Goal: Information Seeking & Learning: Learn about a topic

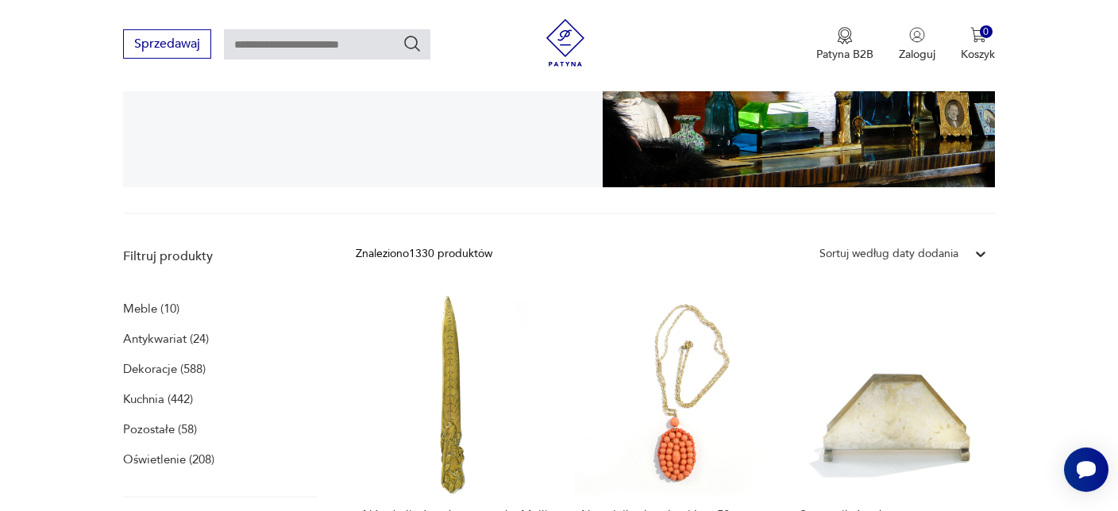
click at [159, 366] on p "Dekoracje (588)" at bounding box center [164, 369] width 83 height 22
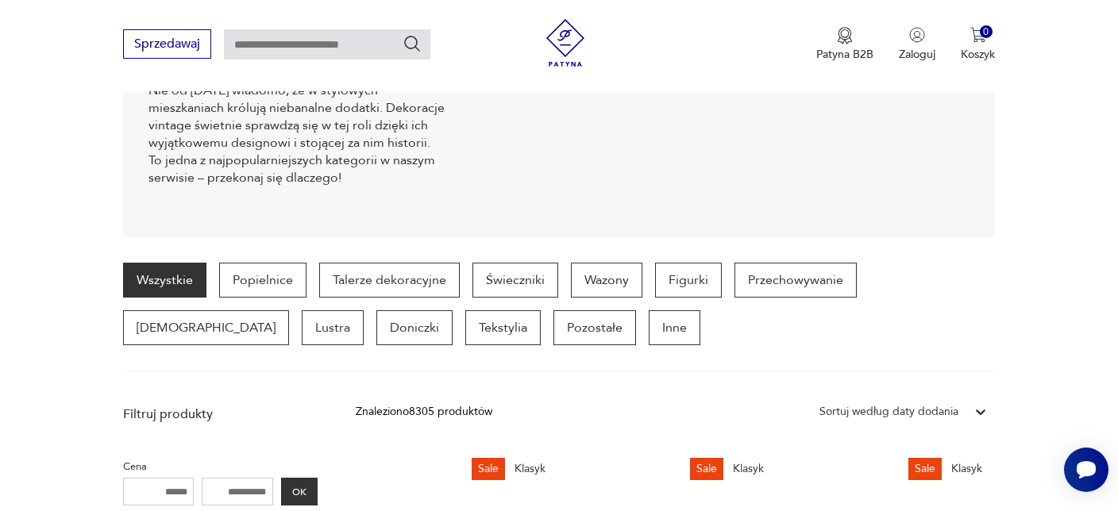
scroll to position [335, 0]
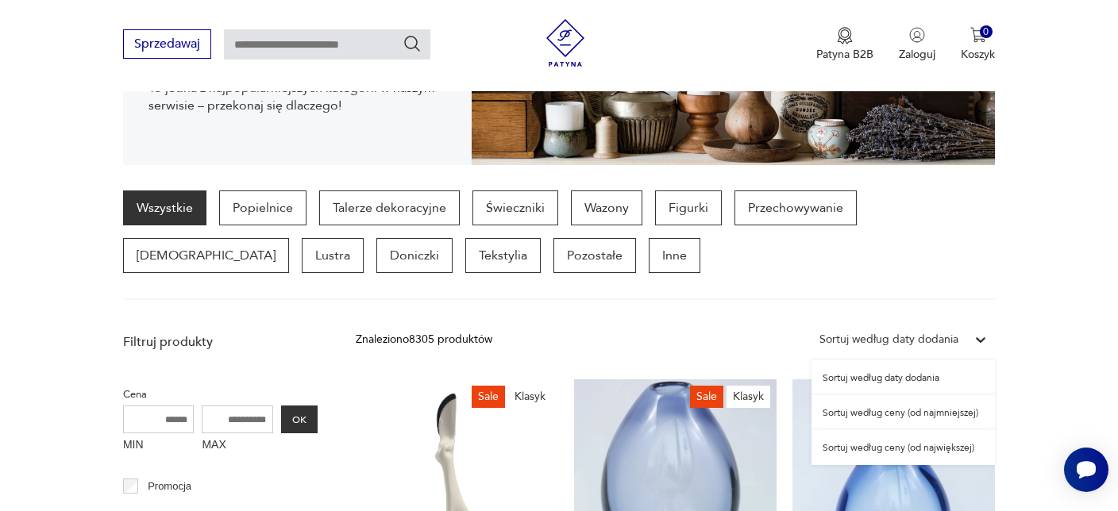
click at [979, 338] on icon at bounding box center [981, 341] width 10 height 6
click at [902, 410] on div "Sortuj według ceny (od najmniejszej)" at bounding box center [903, 412] width 183 height 35
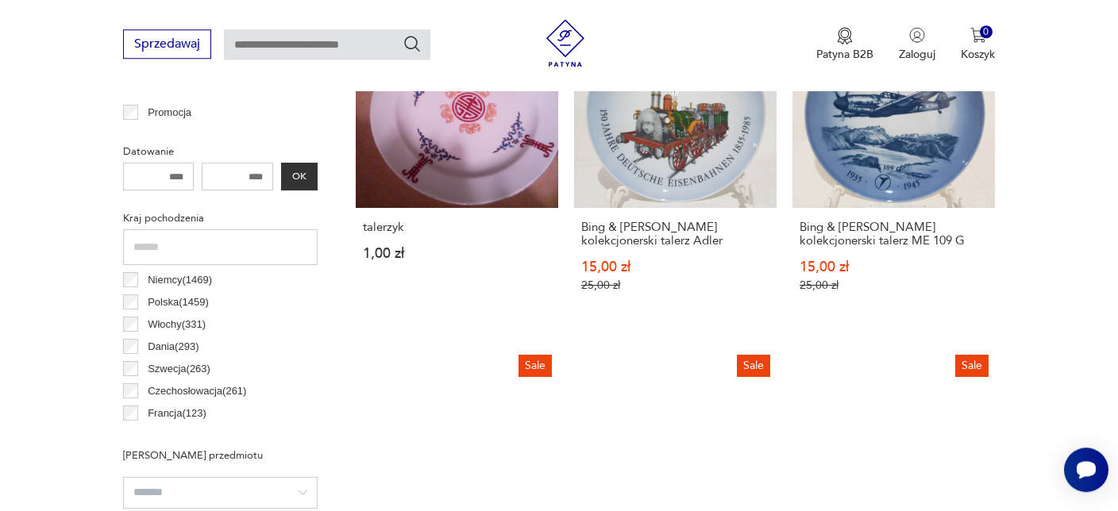
scroll to position [867, 0]
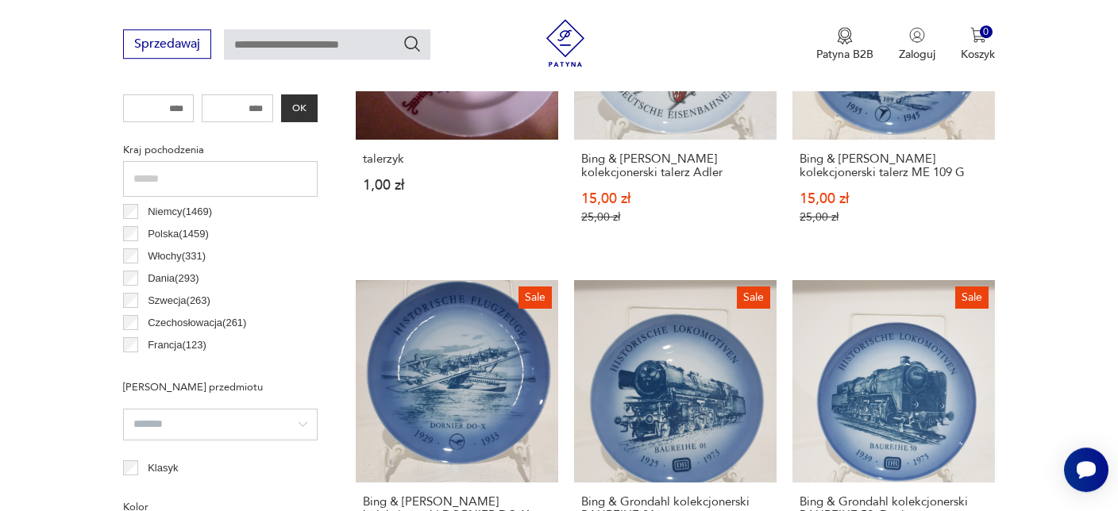
scroll to position [782, 0]
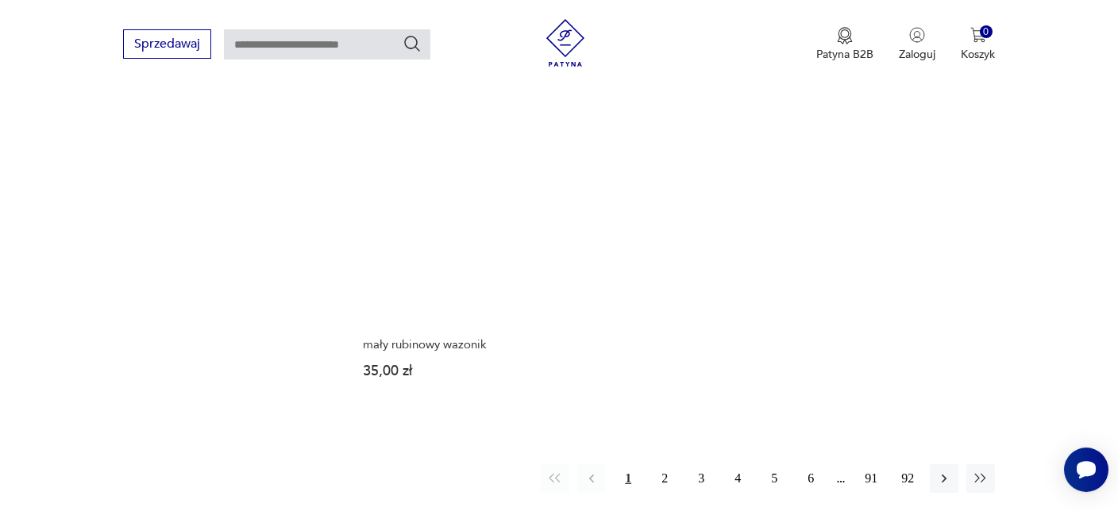
scroll to position [2209, 0]
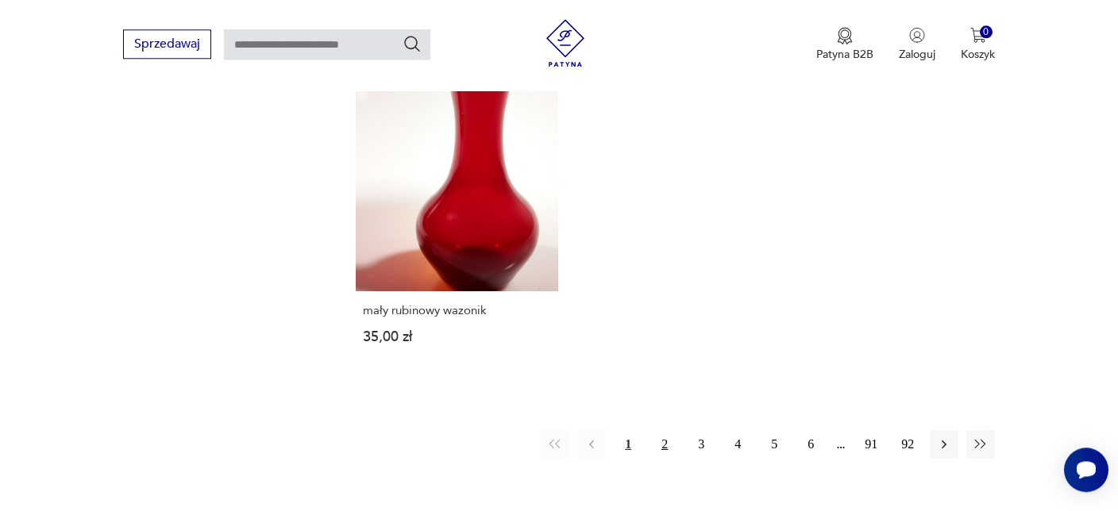
click at [665, 443] on button "2" at bounding box center [664, 444] width 29 height 29
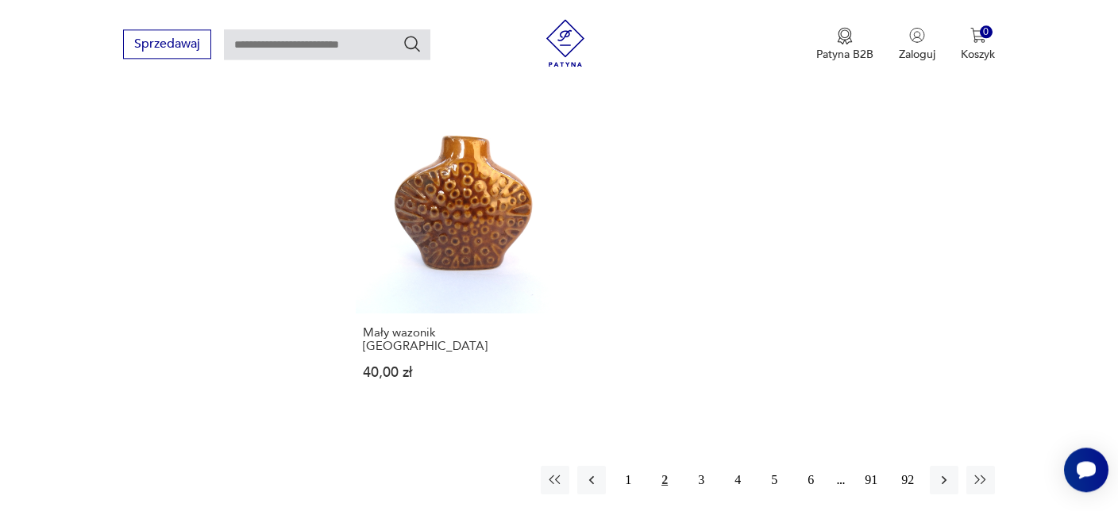
scroll to position [2321, 0]
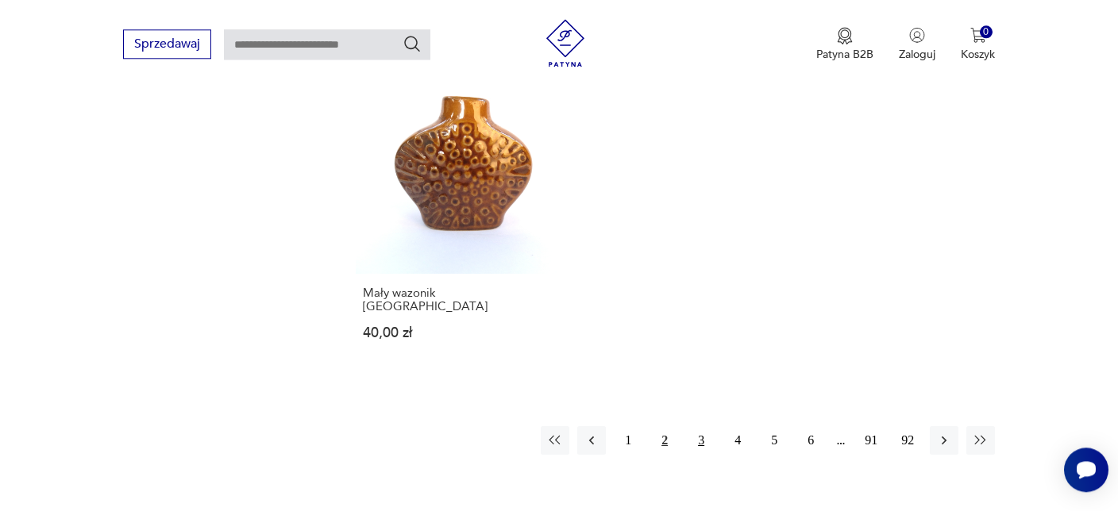
click at [702, 426] on button "3" at bounding box center [701, 440] width 29 height 29
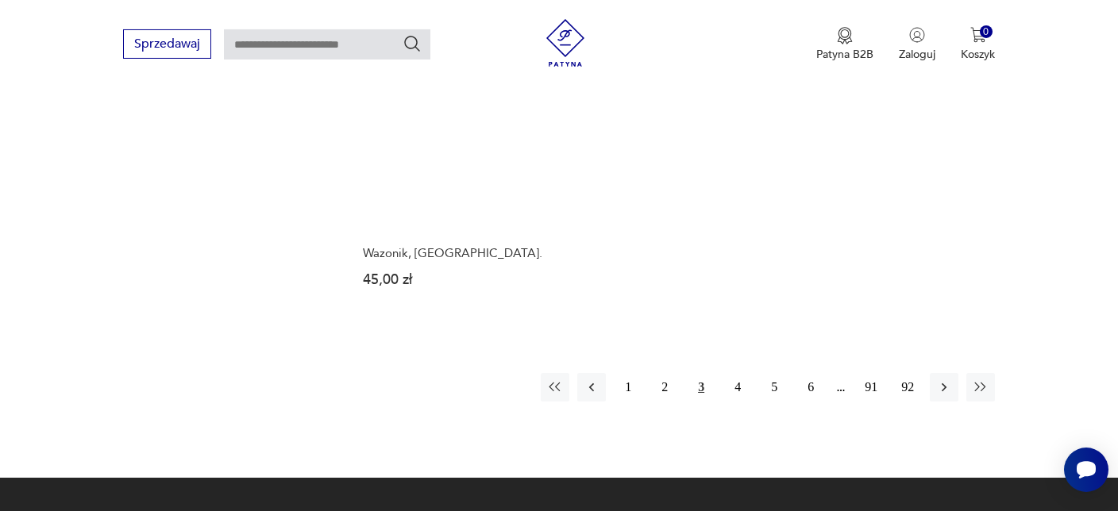
scroll to position [2321, 0]
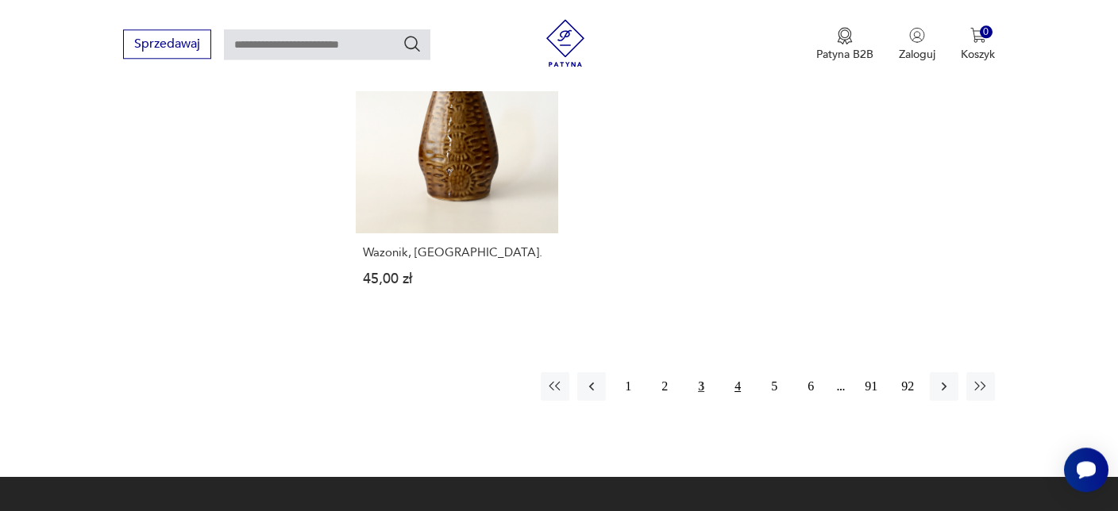
click at [739, 372] on button "4" at bounding box center [737, 386] width 29 height 29
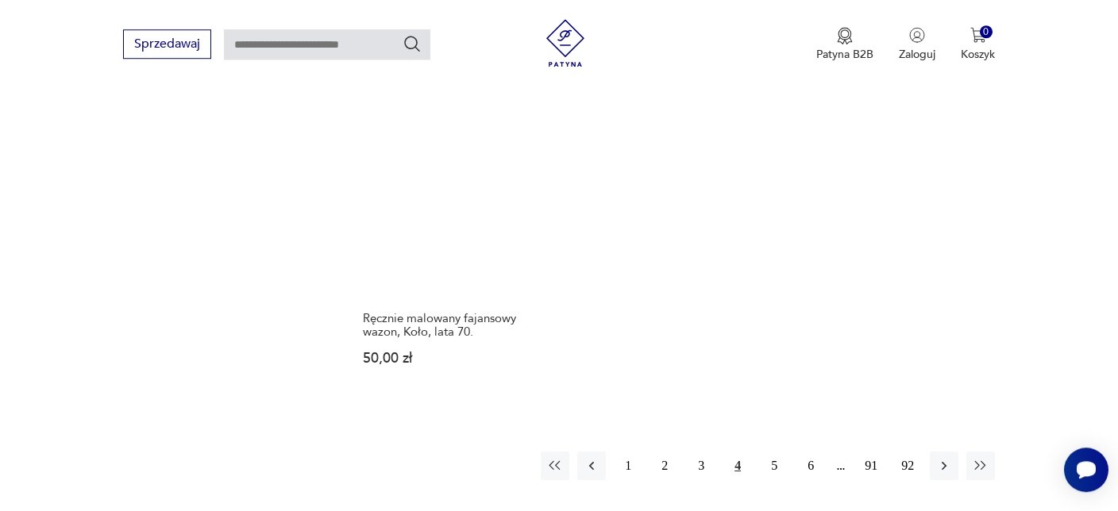
scroll to position [2321, 0]
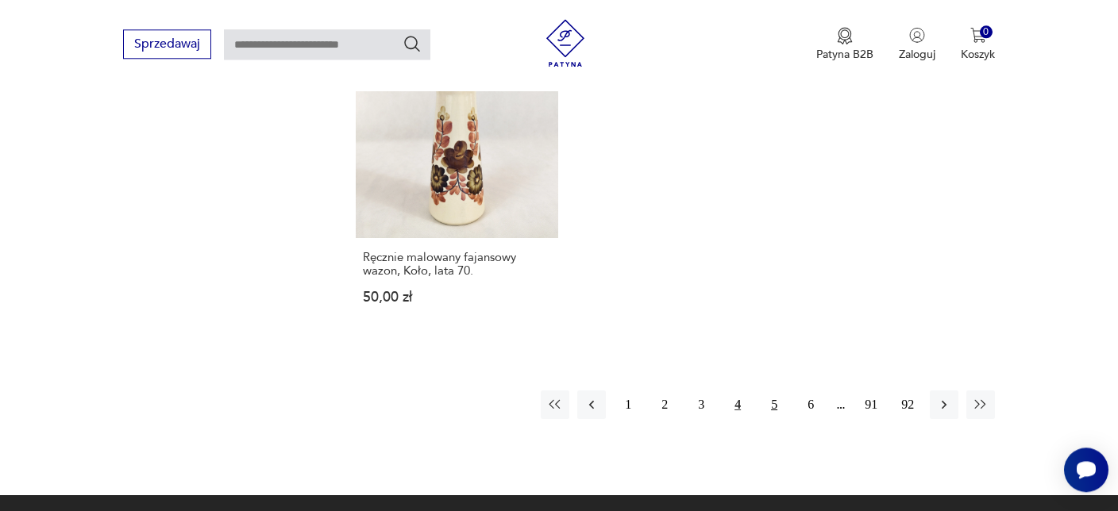
click at [774, 392] on button "5" at bounding box center [774, 405] width 29 height 29
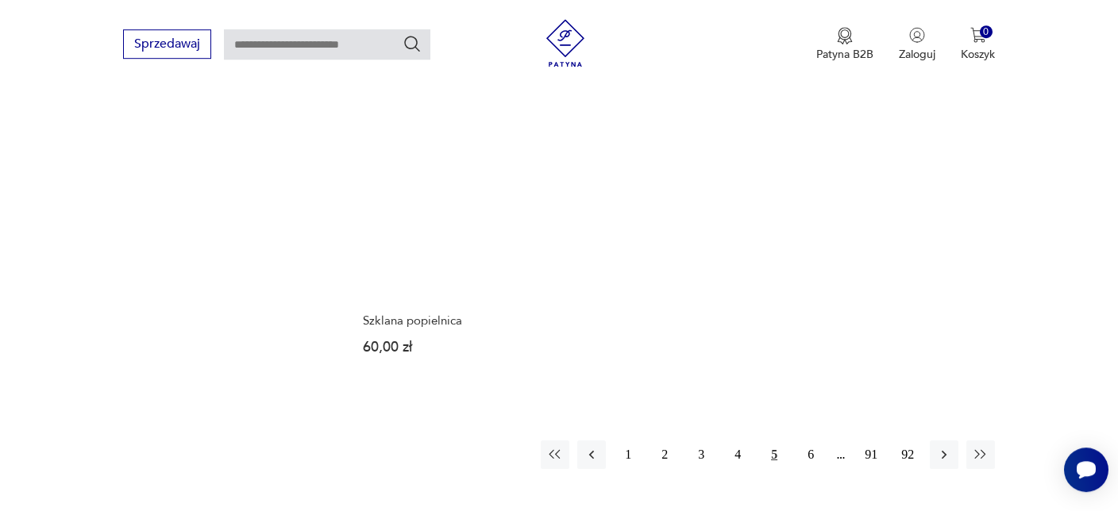
scroll to position [2321, 0]
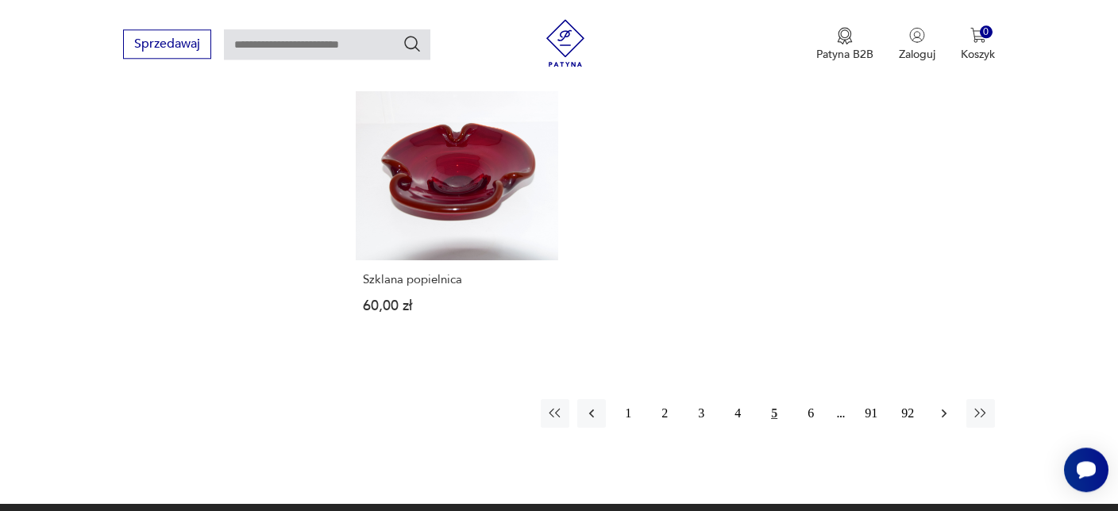
click at [943, 406] on icon "button" at bounding box center [944, 414] width 16 height 16
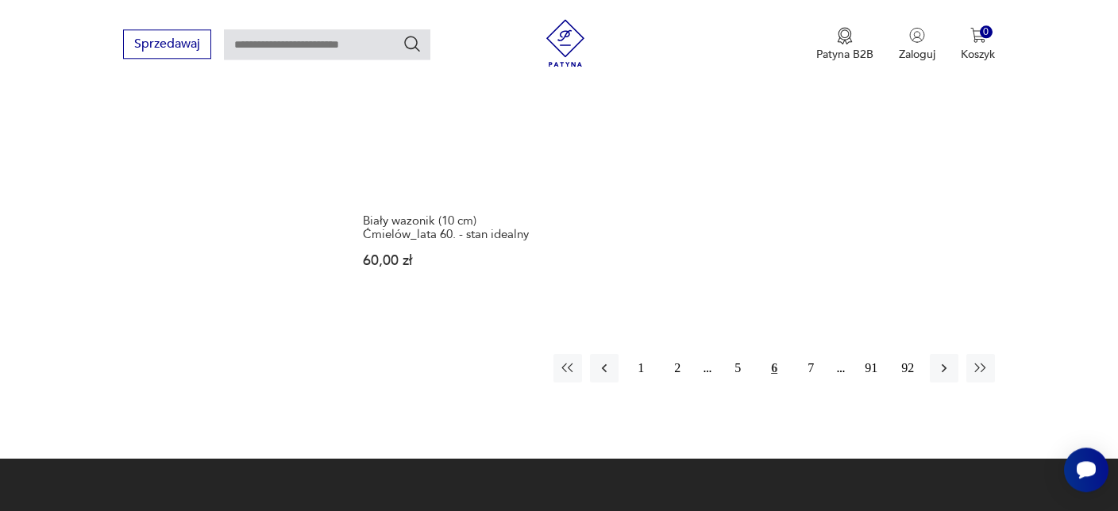
scroll to position [2321, 0]
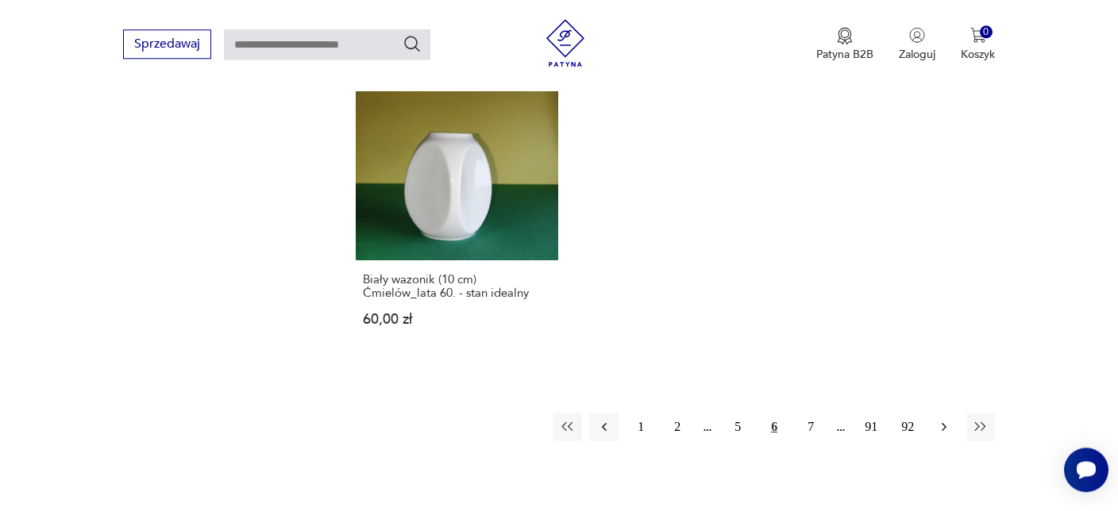
click at [946, 424] on icon "button" at bounding box center [944, 427] width 16 height 16
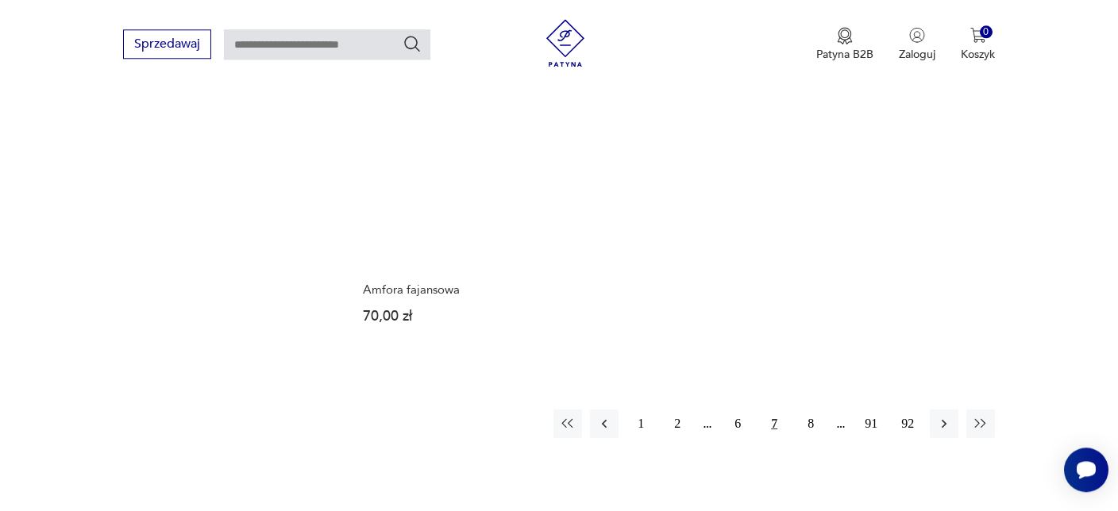
scroll to position [2321, 0]
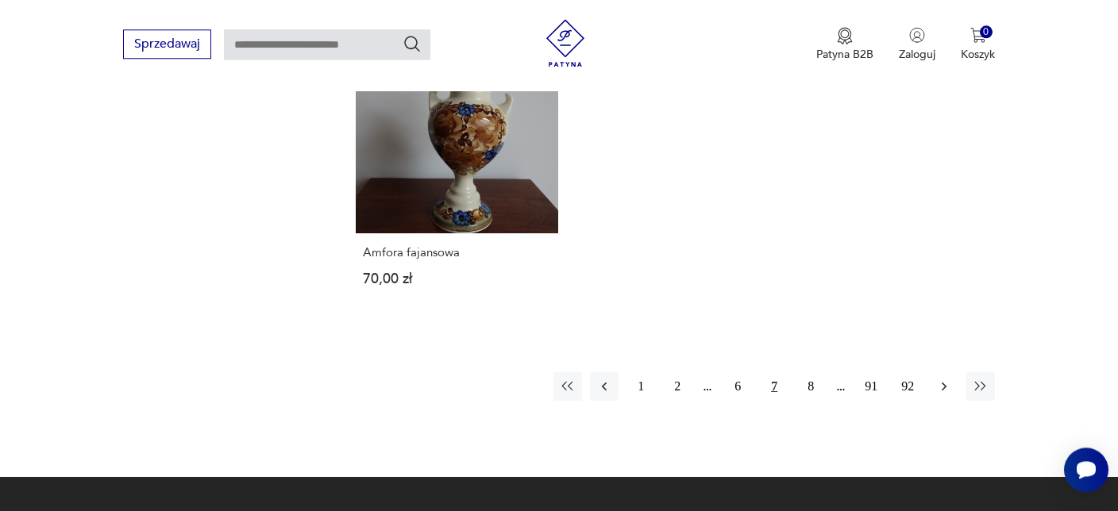
click at [944, 379] on icon "button" at bounding box center [944, 387] width 16 height 16
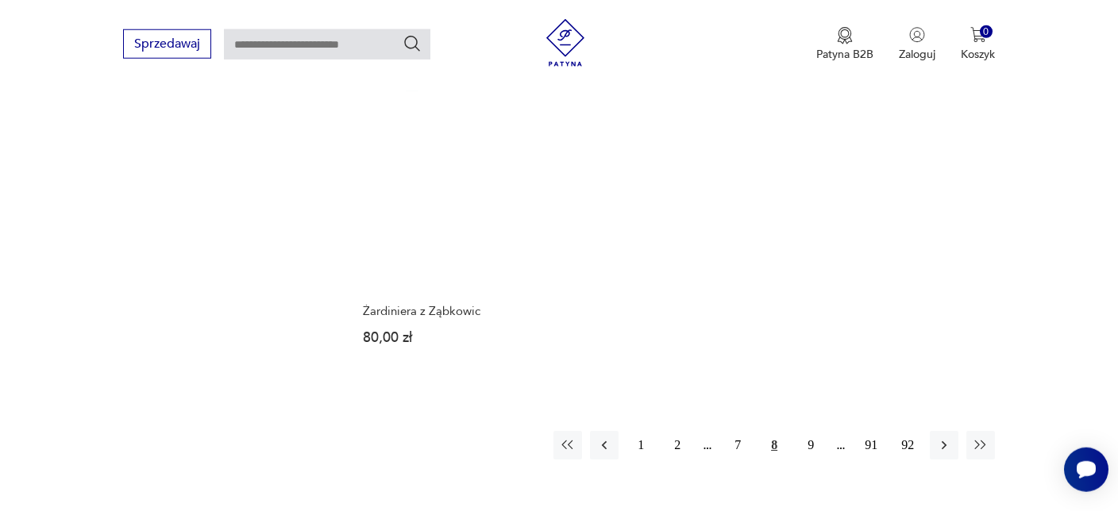
scroll to position [2321, 0]
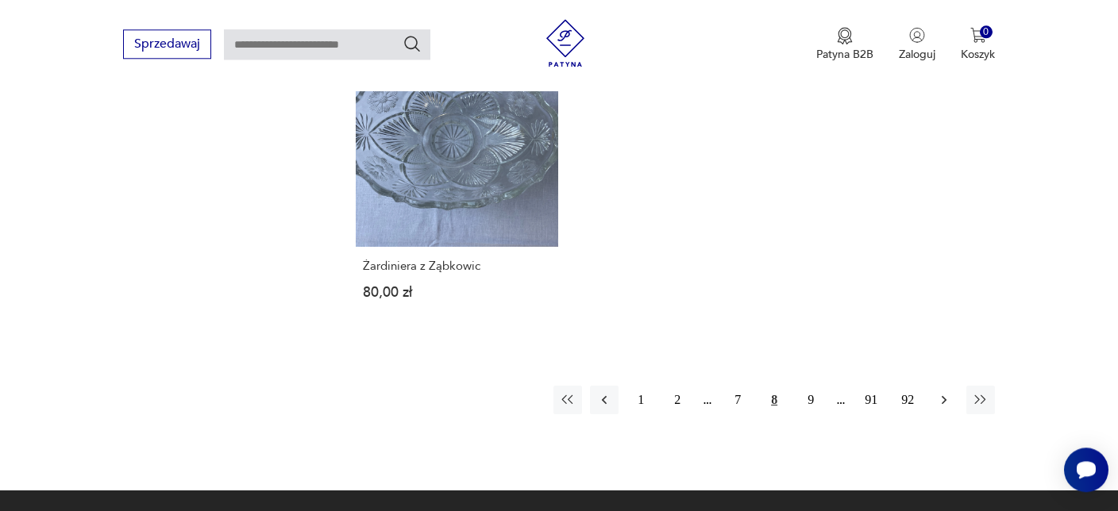
click at [946, 396] on icon "button" at bounding box center [944, 400] width 5 height 9
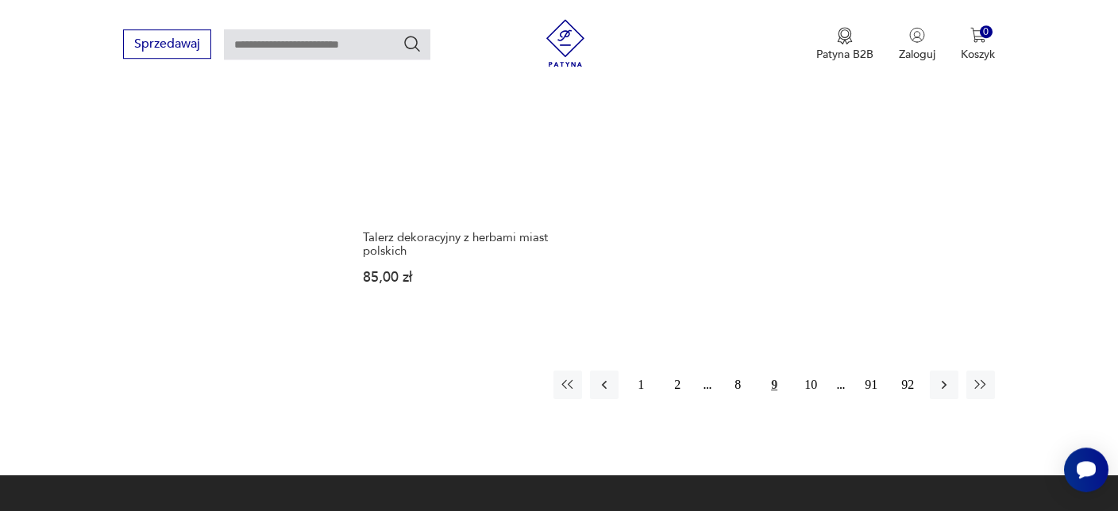
scroll to position [2432, 0]
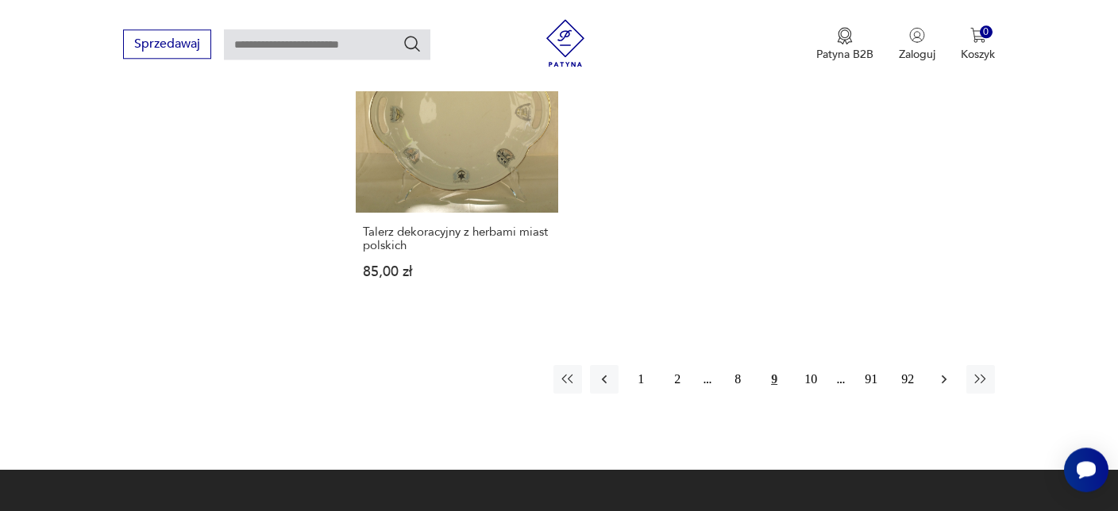
click at [942, 372] on icon "button" at bounding box center [944, 380] width 16 height 16
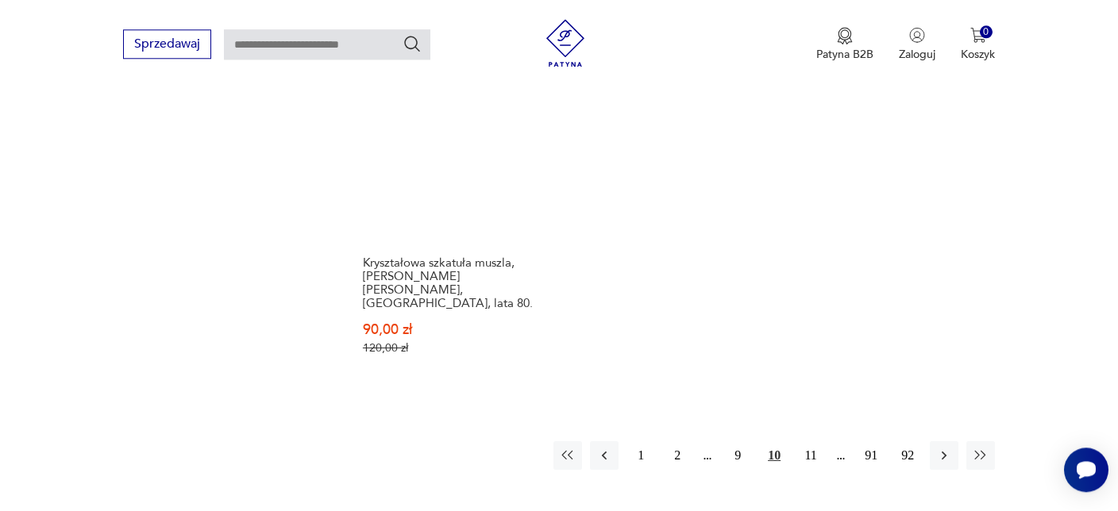
scroll to position [2432, 0]
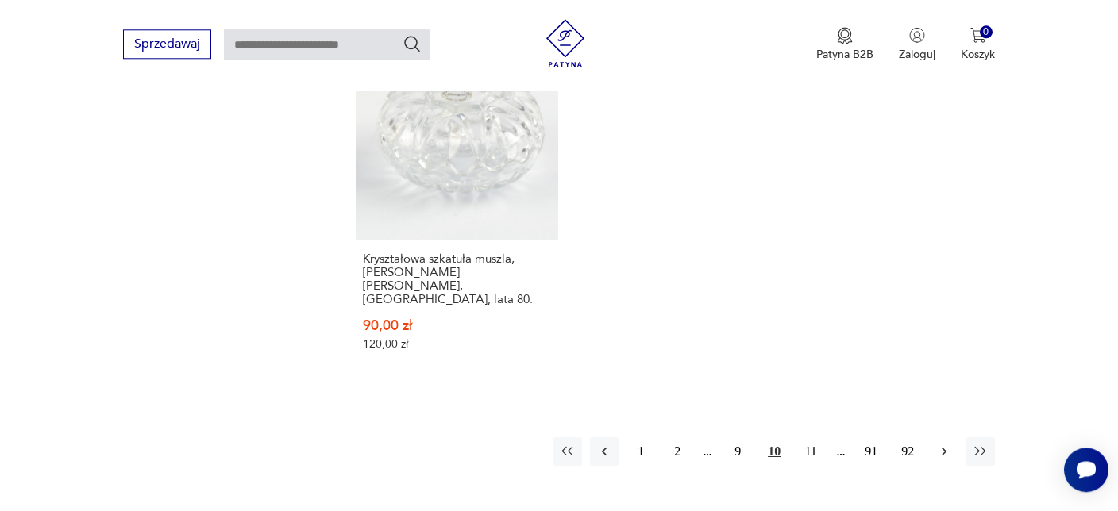
click at [940, 444] on icon "button" at bounding box center [944, 452] width 16 height 16
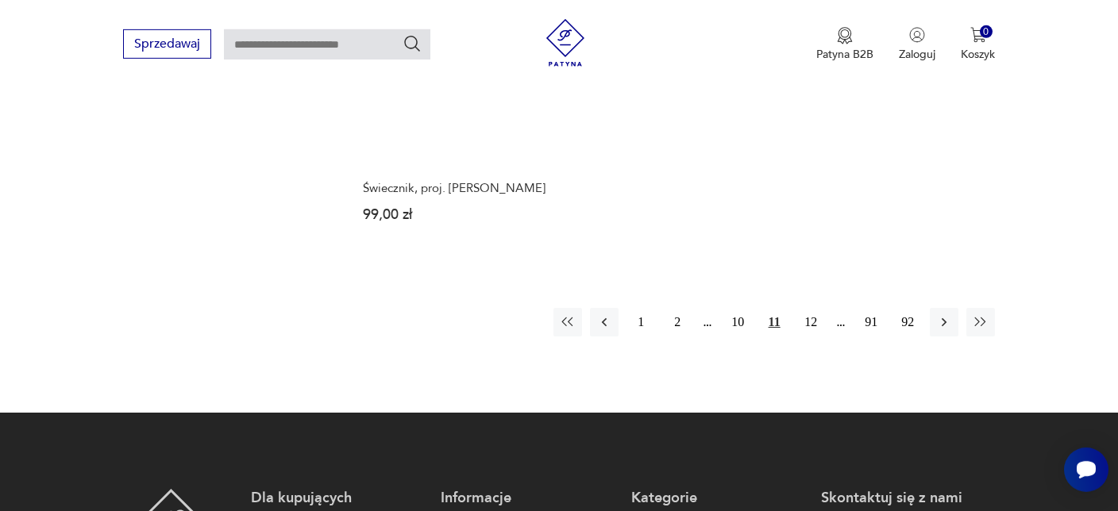
scroll to position [2432, 0]
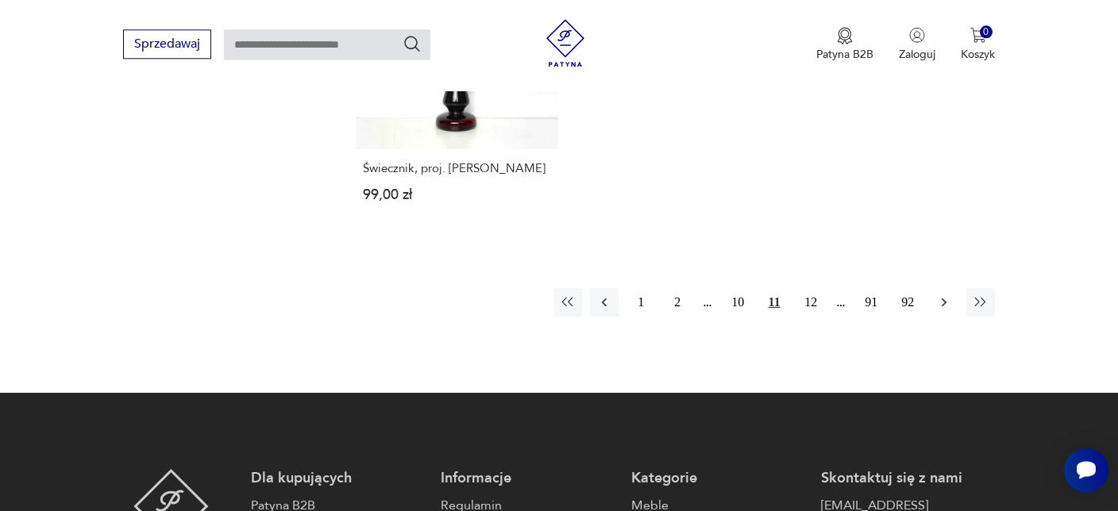
click at [946, 299] on icon "button" at bounding box center [944, 303] width 5 height 9
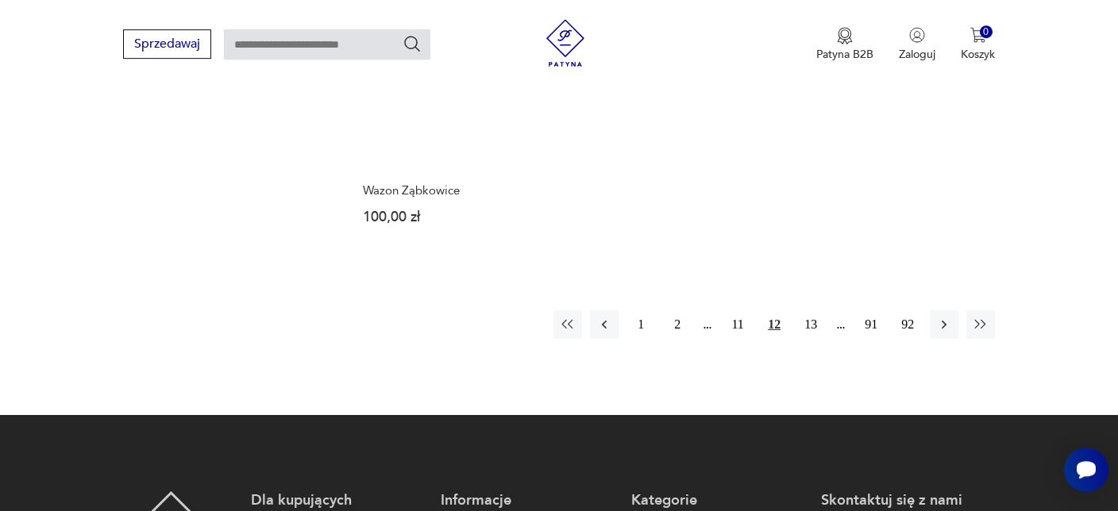
scroll to position [2432, 0]
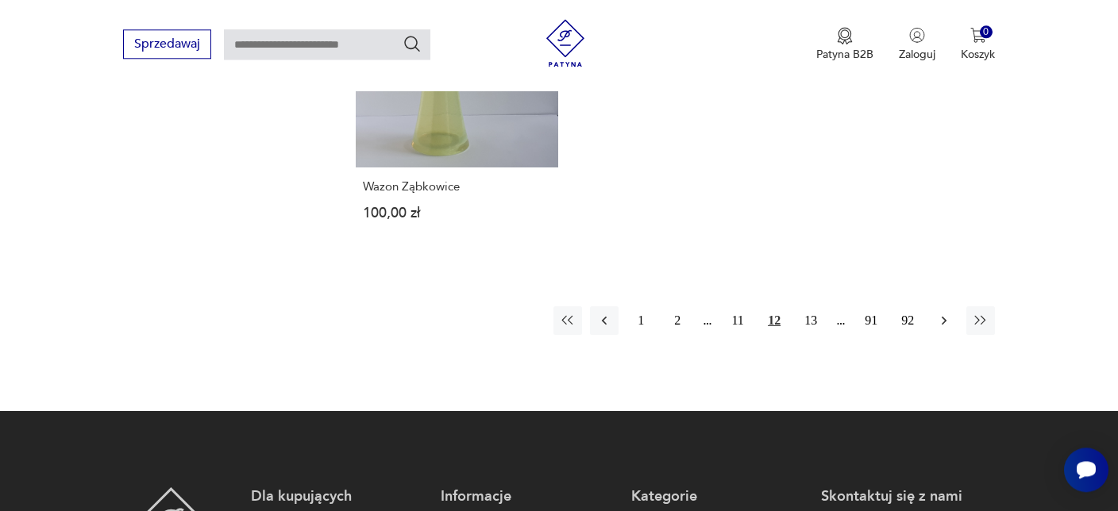
click at [946, 317] on icon "button" at bounding box center [944, 321] width 5 height 9
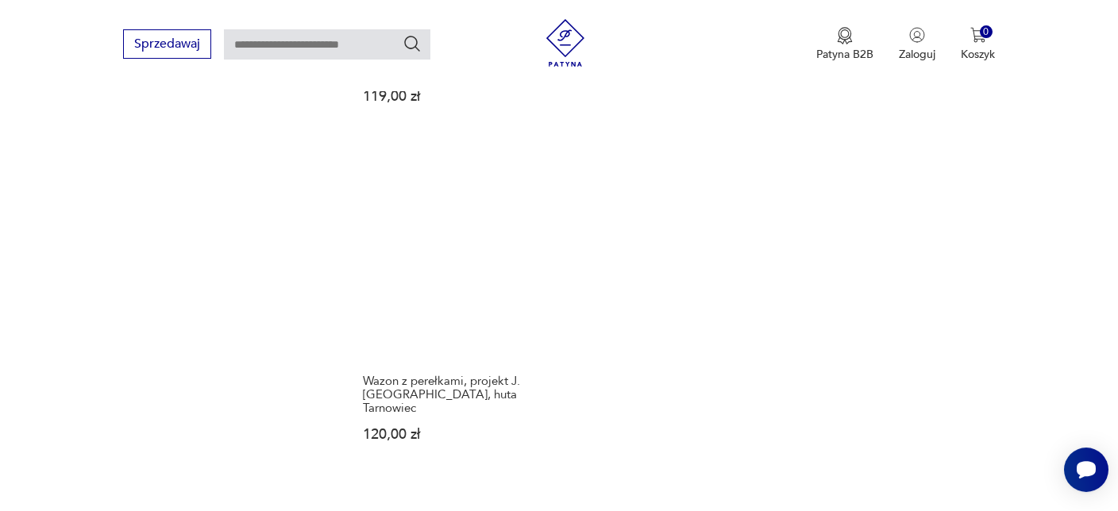
scroll to position [2321, 0]
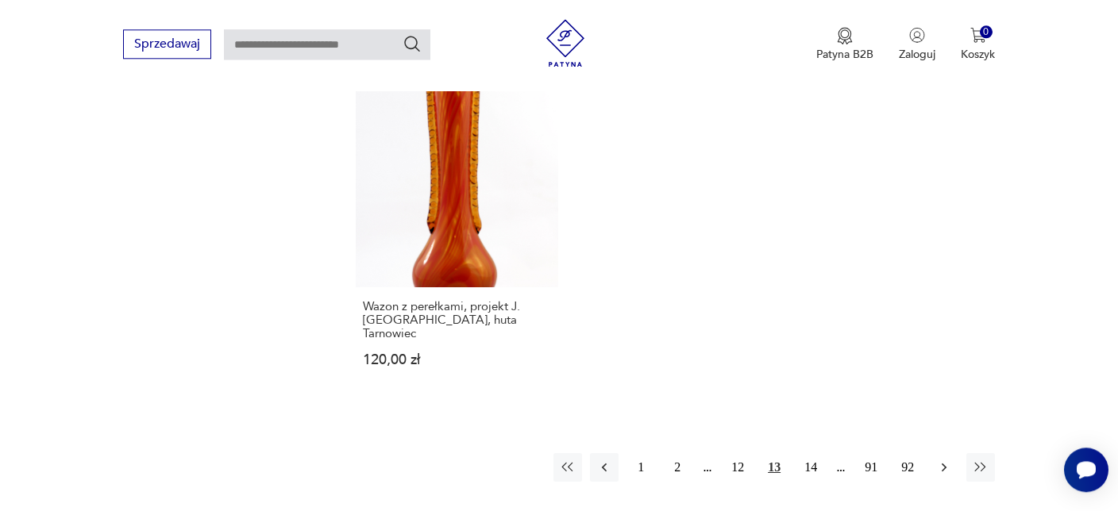
click at [947, 460] on icon "button" at bounding box center [944, 468] width 16 height 16
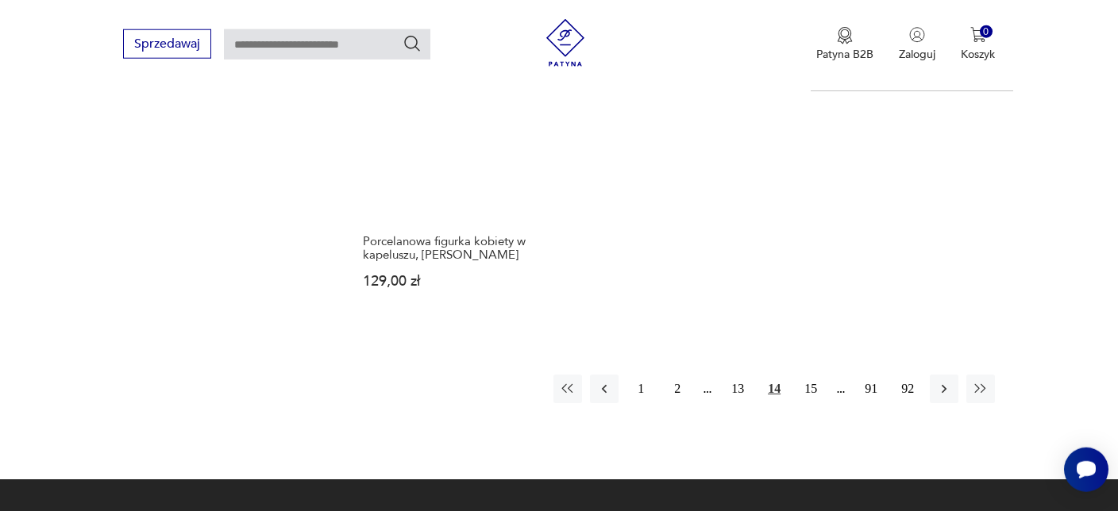
scroll to position [2432, 0]
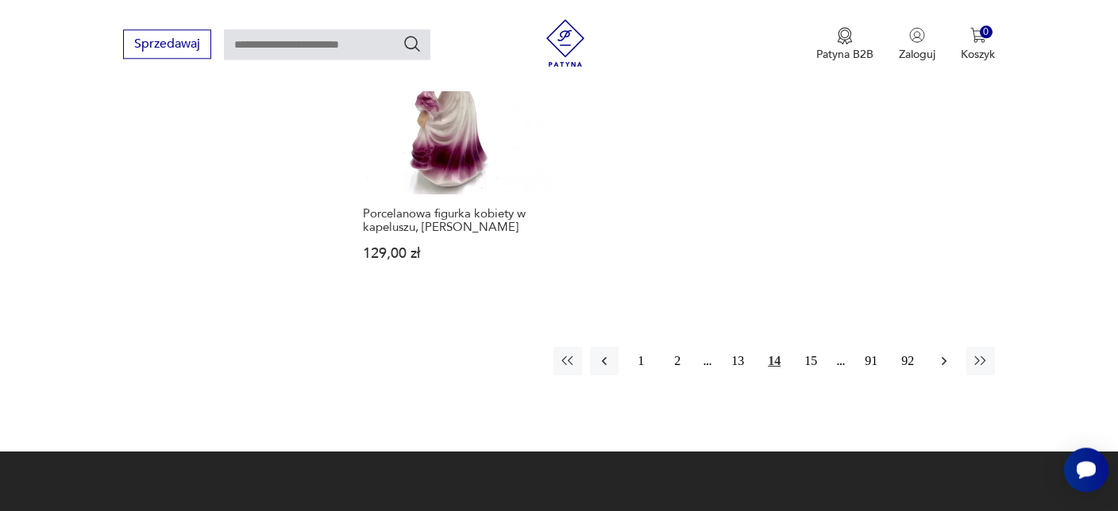
click at [945, 353] on icon "button" at bounding box center [944, 361] width 16 height 16
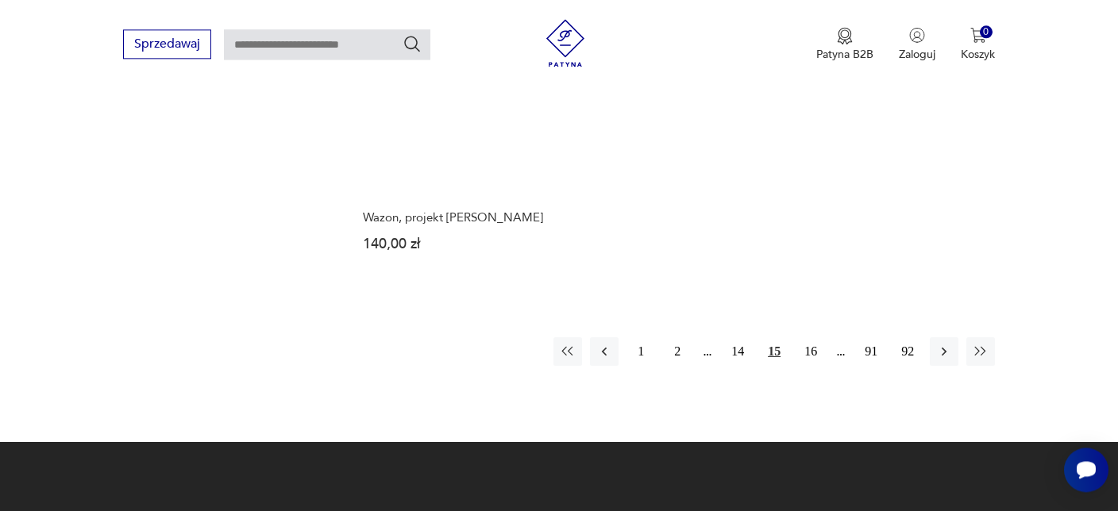
scroll to position [2432, 0]
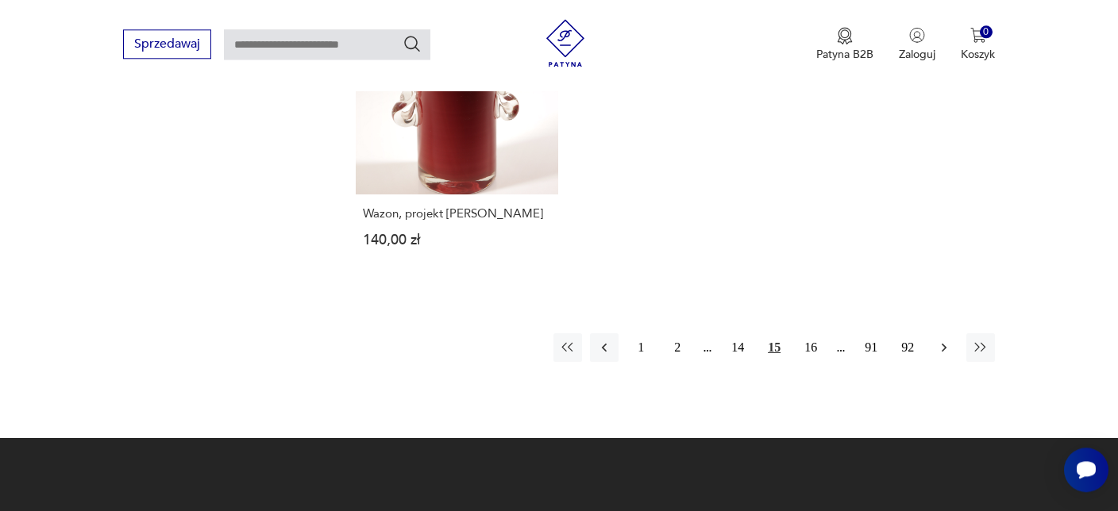
click at [943, 340] on icon "button" at bounding box center [944, 348] width 16 height 16
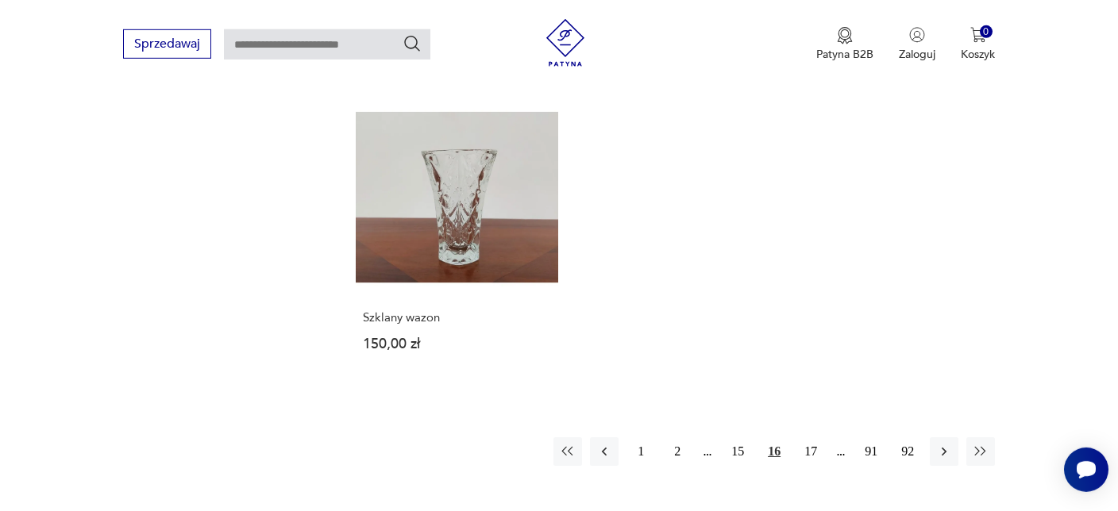
scroll to position [2321, 0]
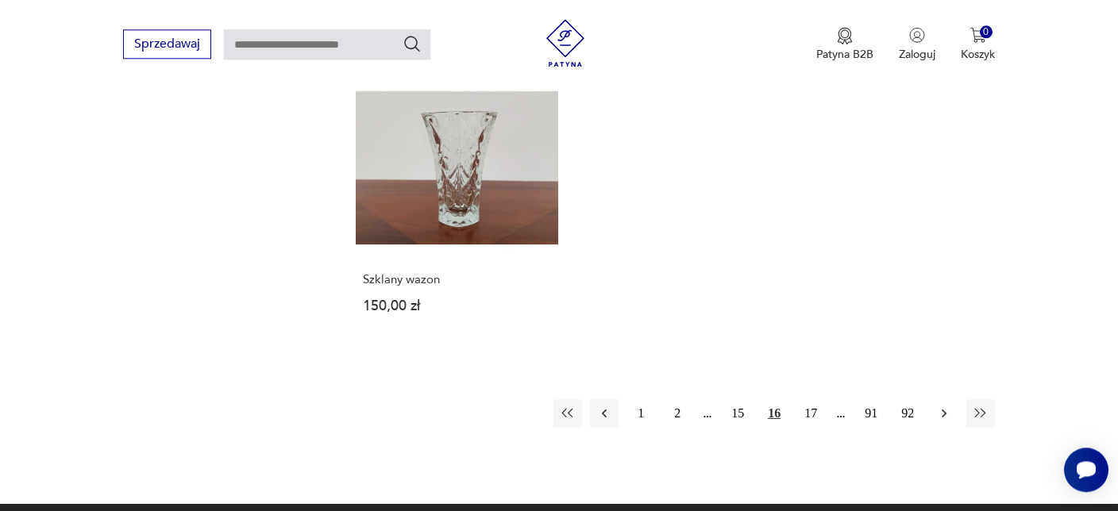
click at [944, 406] on icon "button" at bounding box center [944, 414] width 16 height 16
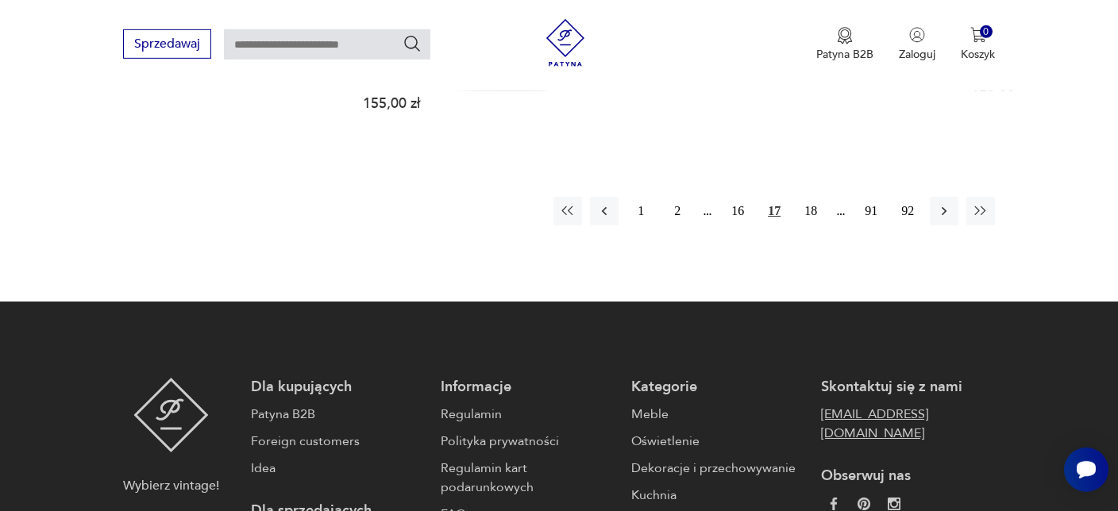
scroll to position [2544, 0]
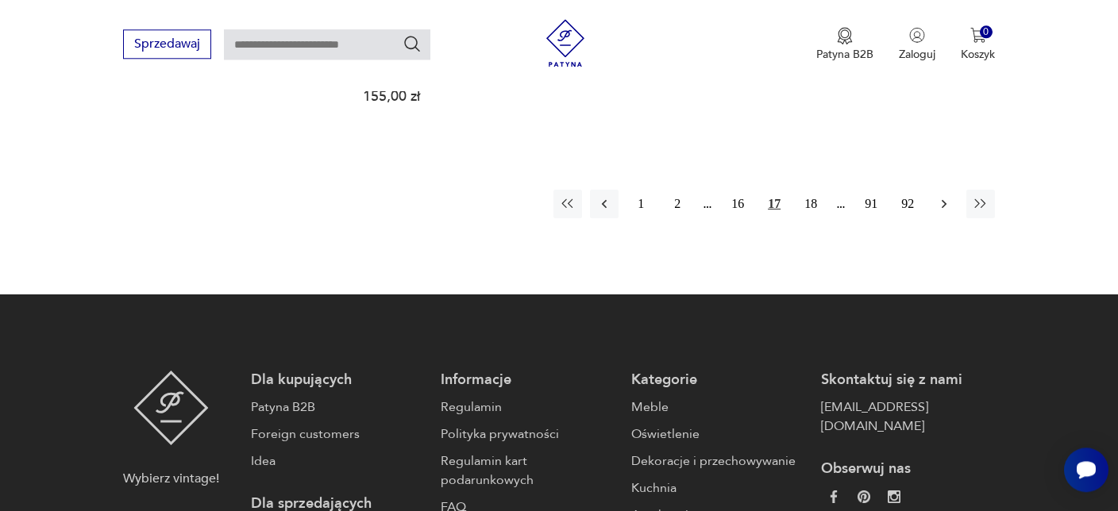
click at [945, 200] on icon "button" at bounding box center [944, 204] width 5 height 9
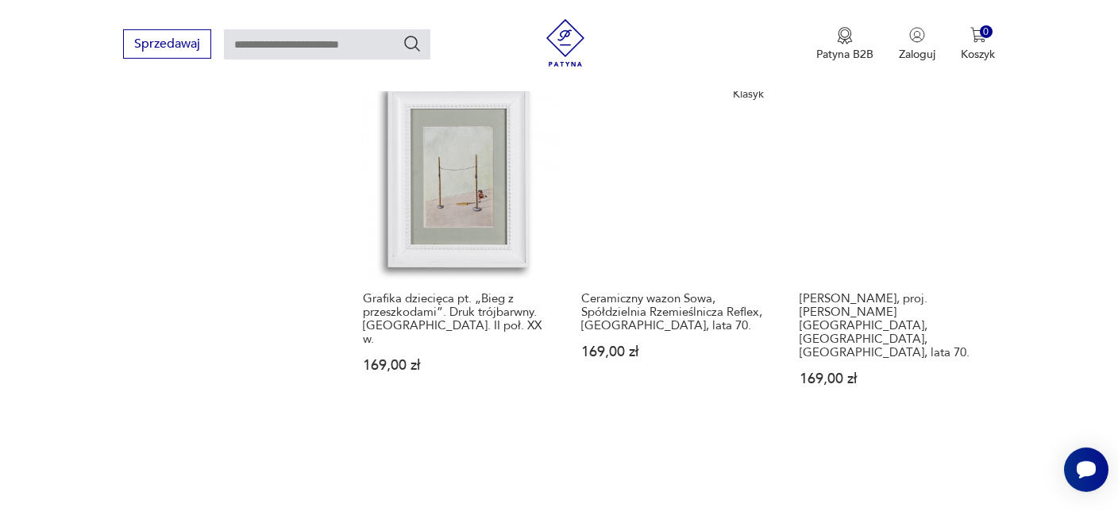
scroll to position [2432, 0]
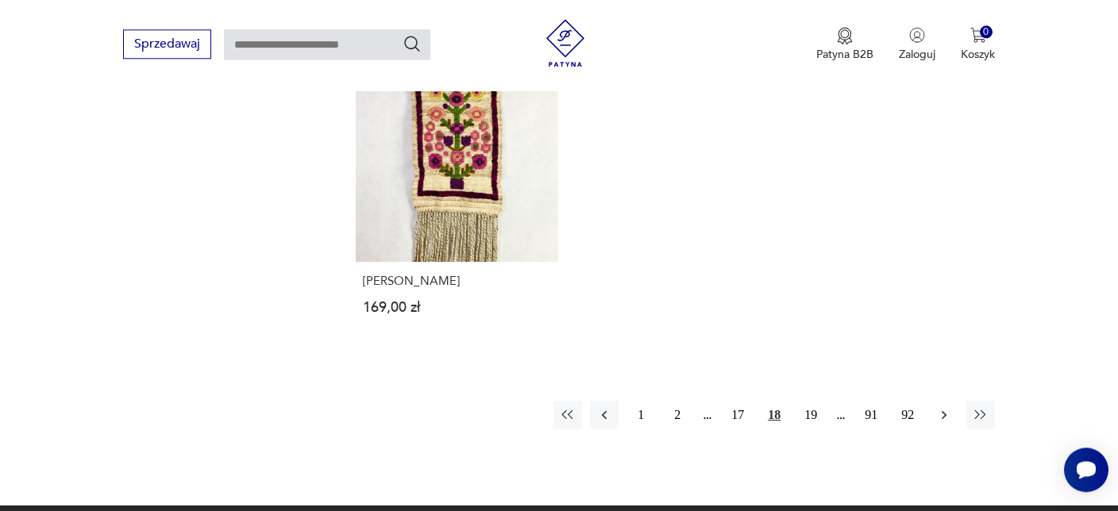
click at [946, 411] on icon "button" at bounding box center [944, 415] width 5 height 9
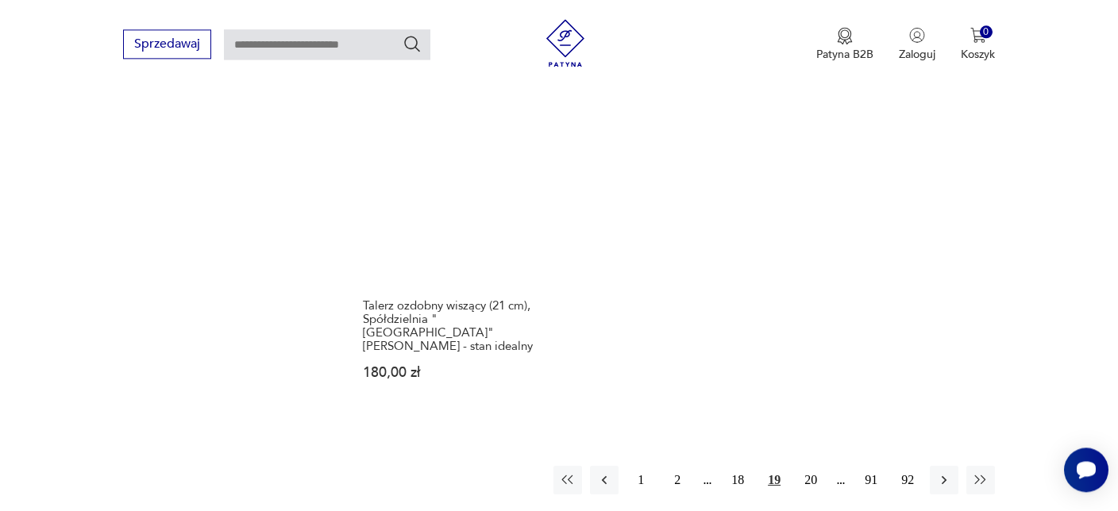
scroll to position [2432, 0]
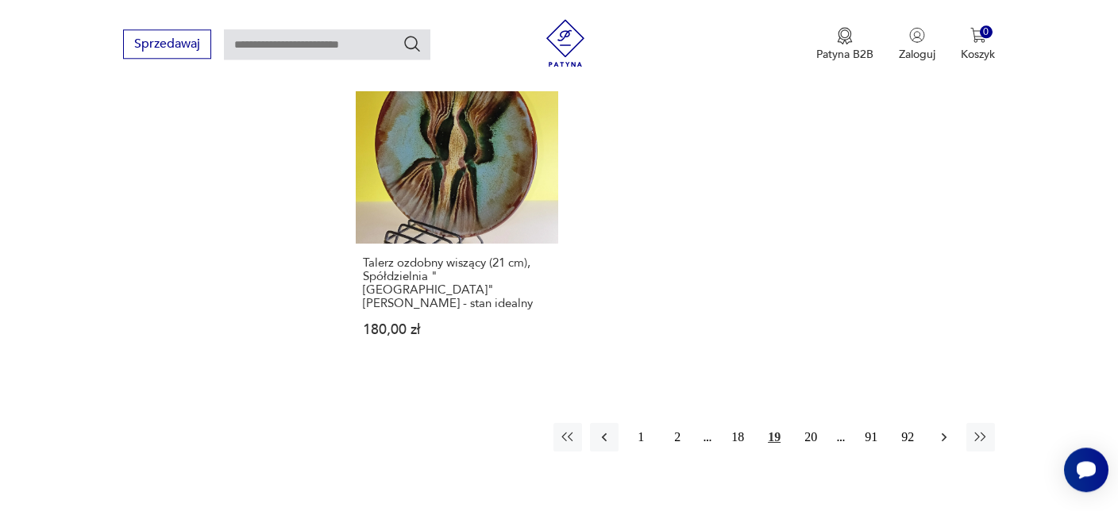
click at [945, 430] on icon "button" at bounding box center [944, 438] width 16 height 16
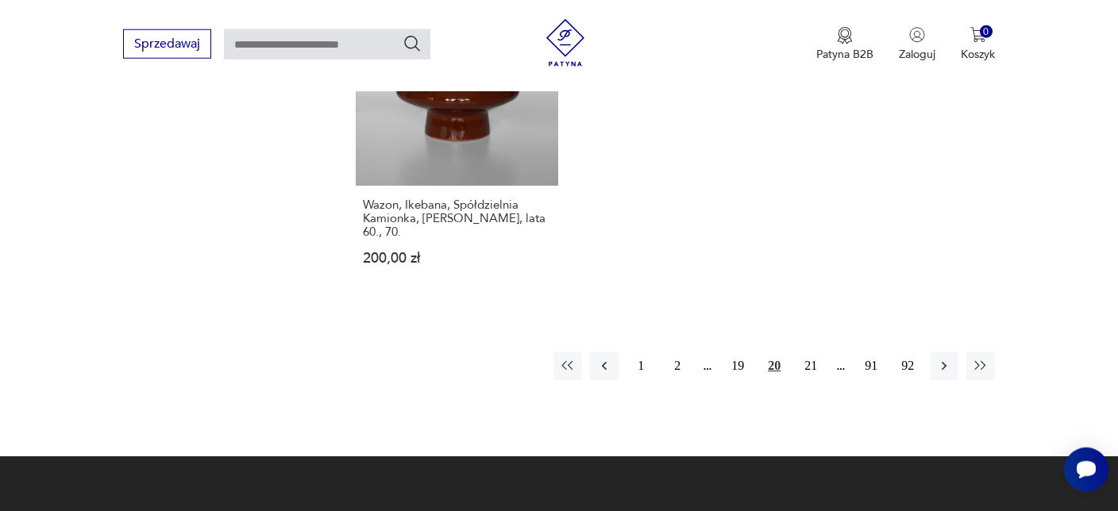
scroll to position [2432, 0]
click at [943, 358] on icon "button" at bounding box center [944, 366] width 16 height 16
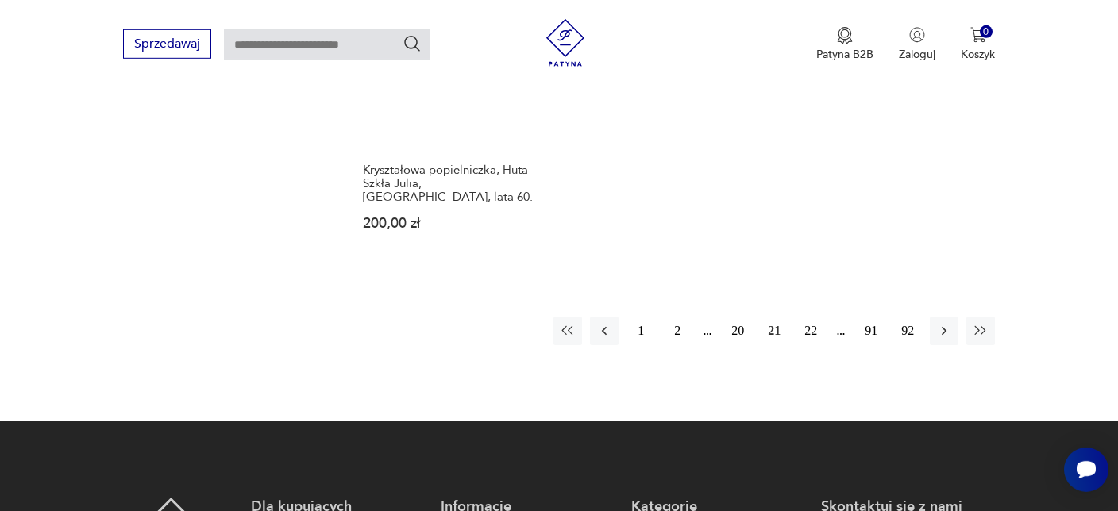
scroll to position [2432, 0]
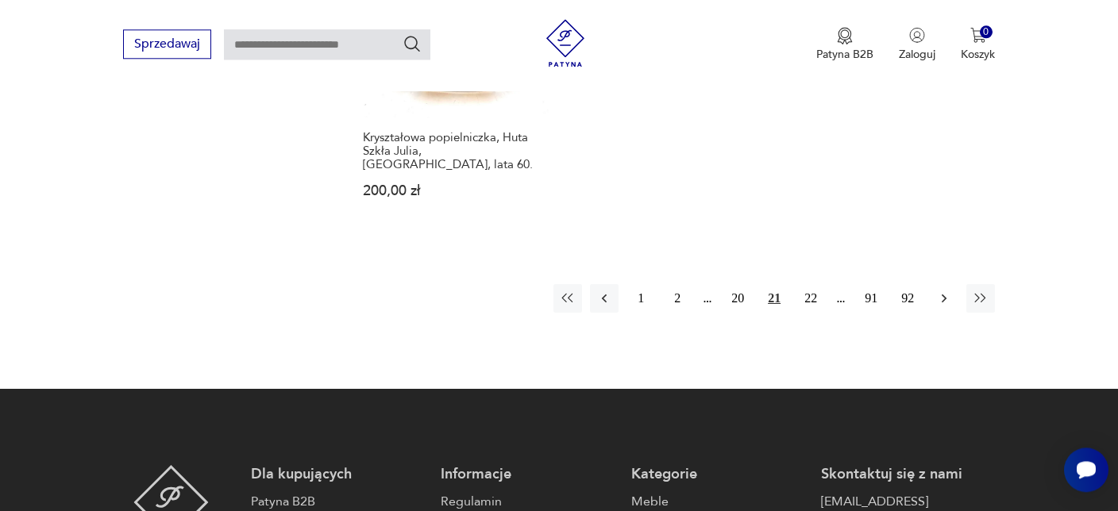
click at [944, 295] on icon "button" at bounding box center [944, 299] width 5 height 9
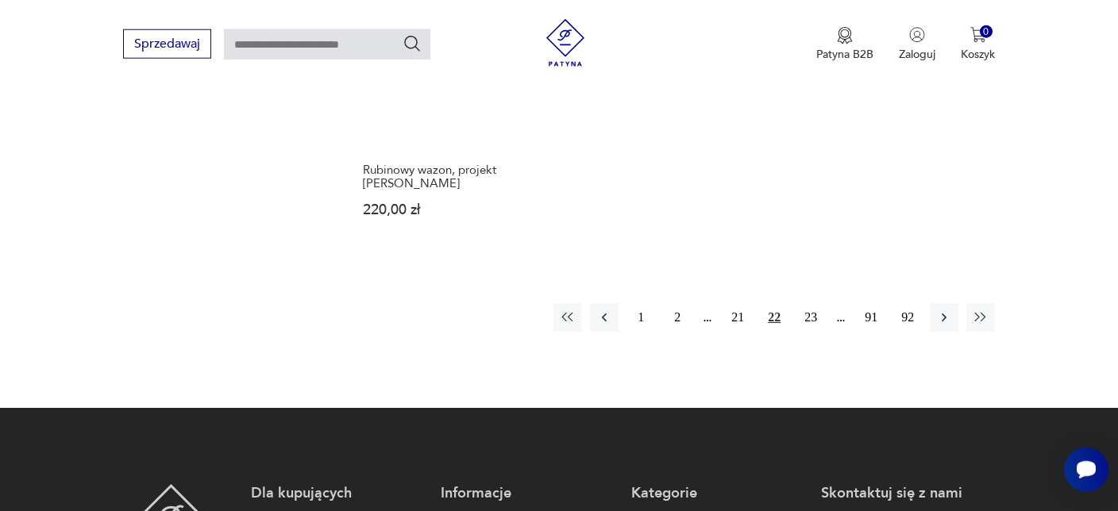
scroll to position [2432, 0]
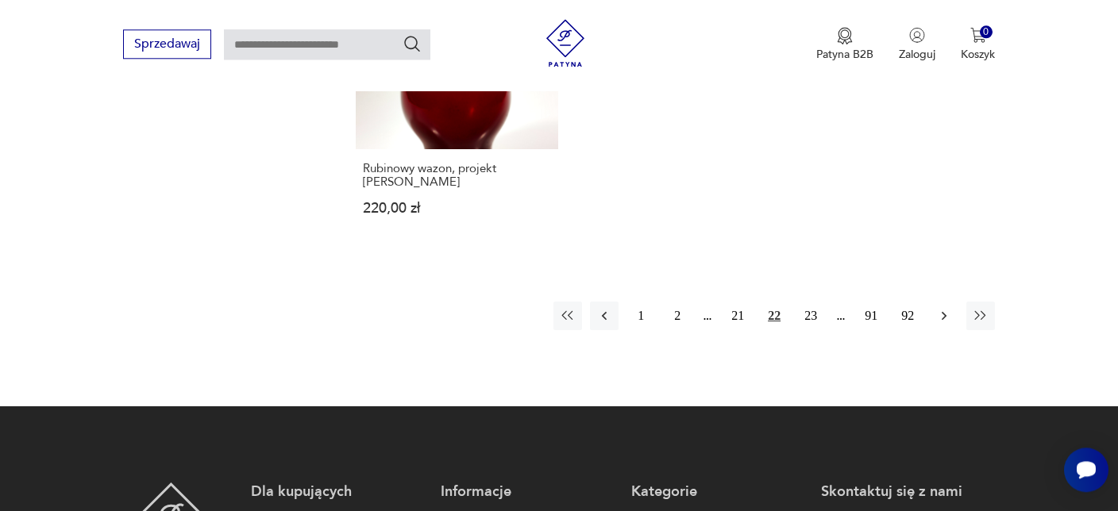
click at [944, 308] on icon "button" at bounding box center [944, 316] width 16 height 16
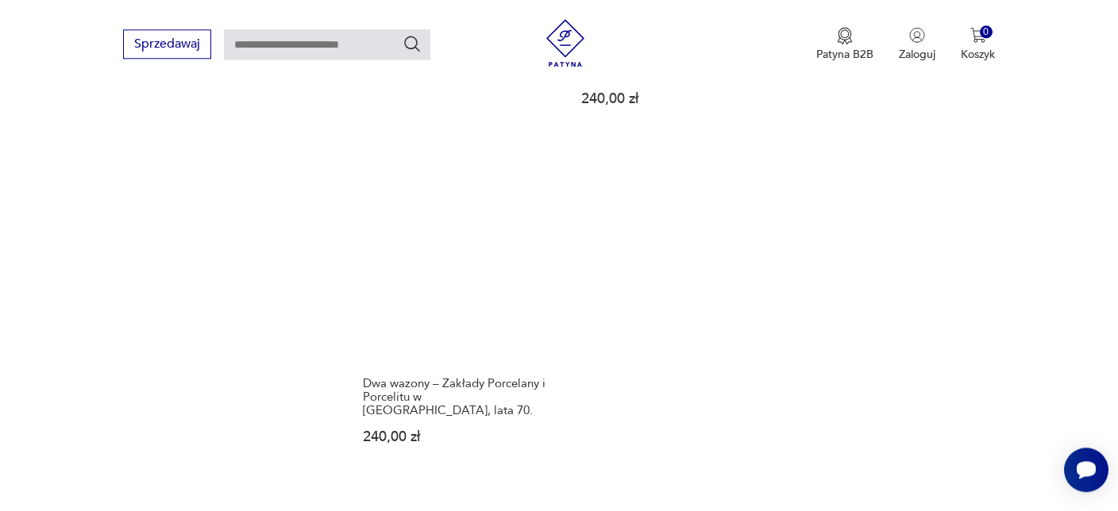
scroll to position [2432, 0]
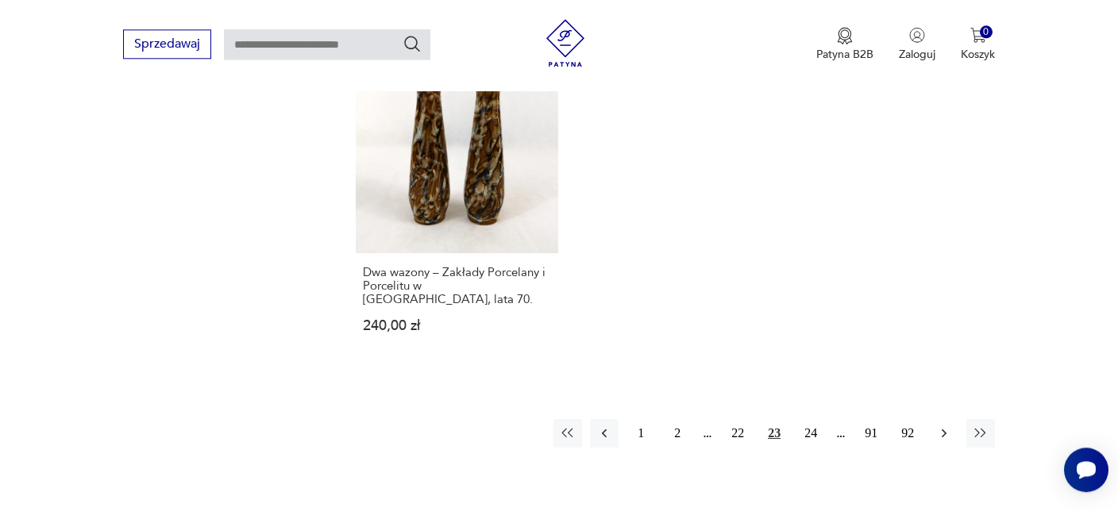
click at [944, 426] on icon "button" at bounding box center [944, 434] width 16 height 16
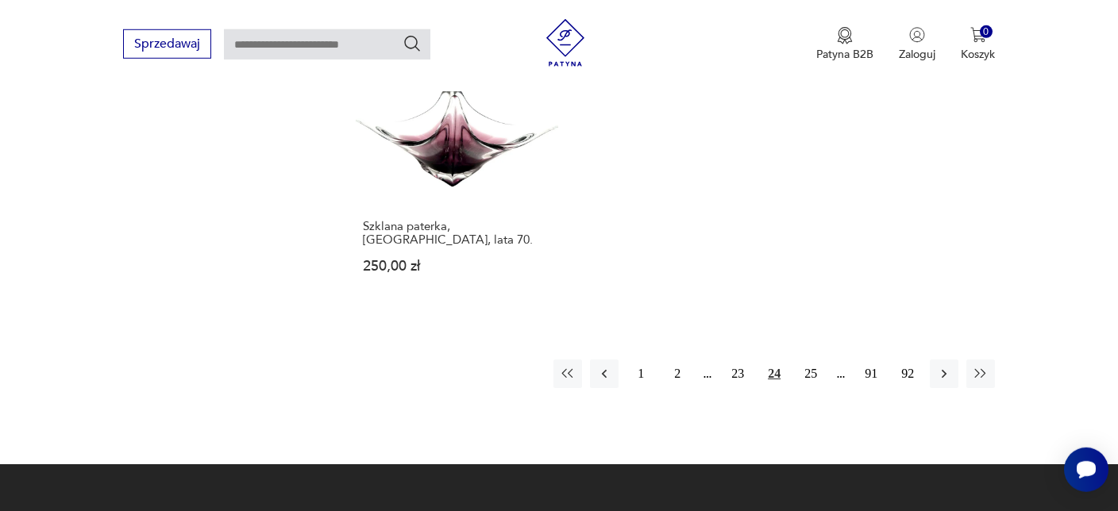
scroll to position [2432, 0]
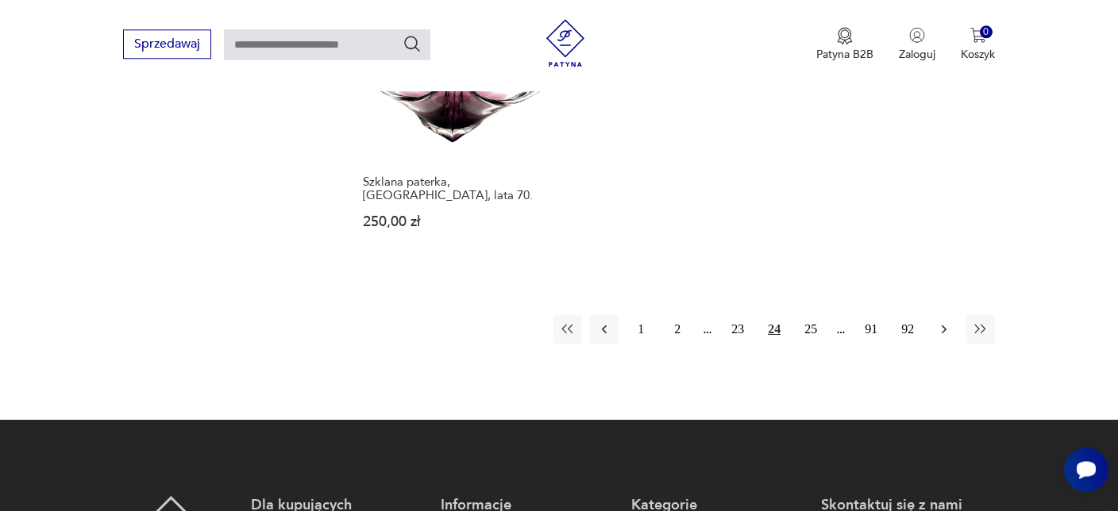
click at [947, 322] on icon "button" at bounding box center [944, 330] width 16 height 16
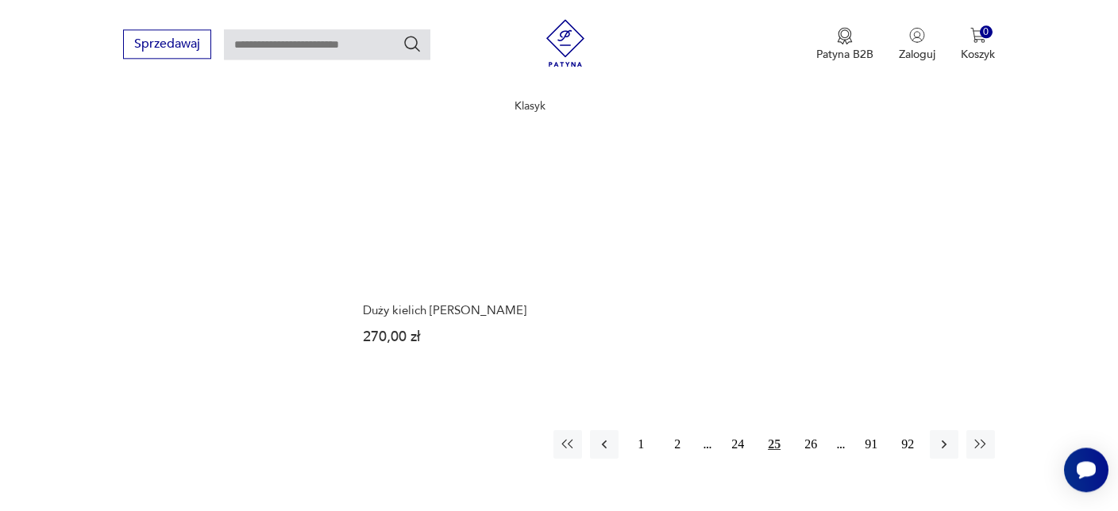
scroll to position [2432, 0]
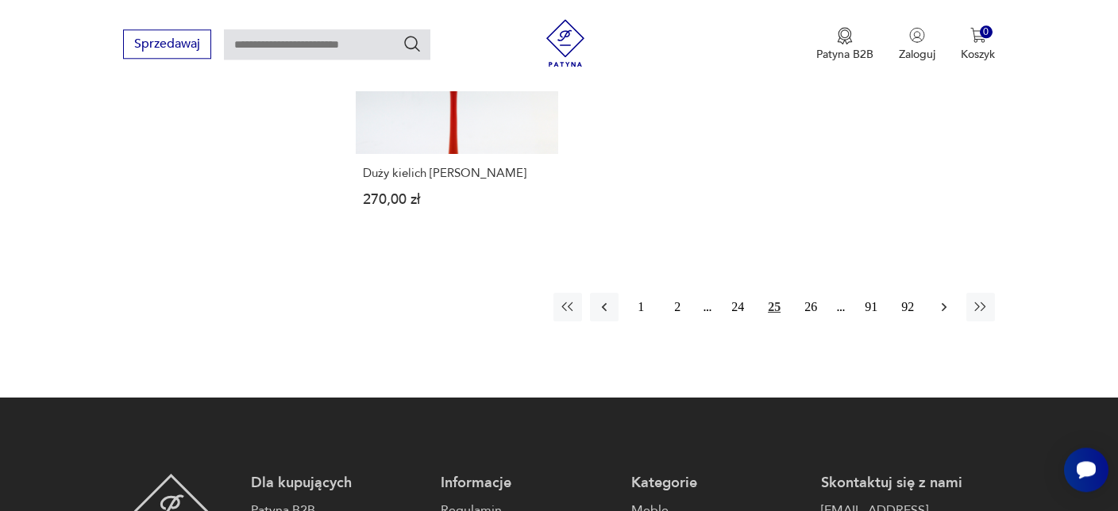
click at [943, 299] on icon "button" at bounding box center [944, 307] width 16 height 16
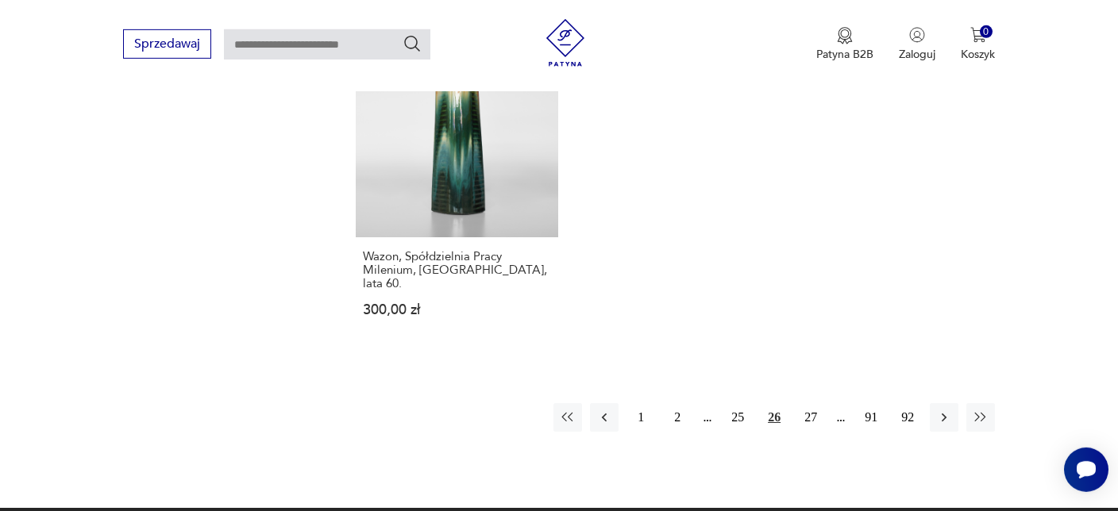
scroll to position [2432, 0]
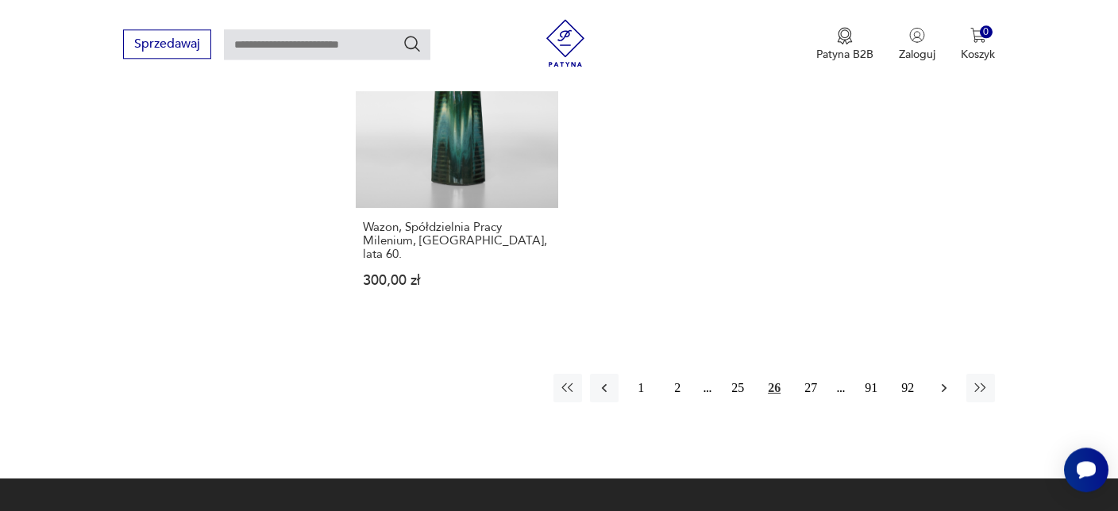
click at [944, 380] on icon "button" at bounding box center [944, 388] width 16 height 16
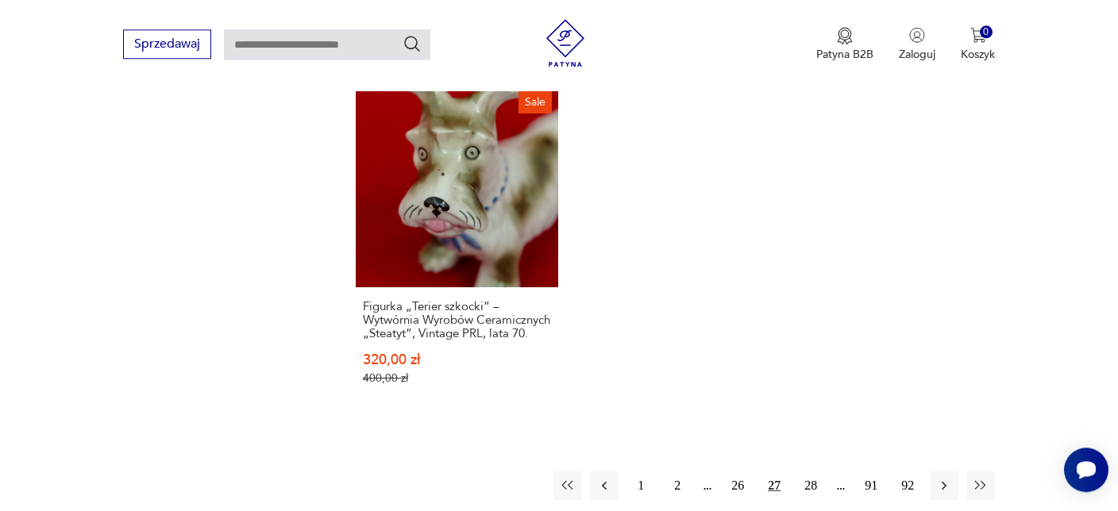
scroll to position [2432, 0]
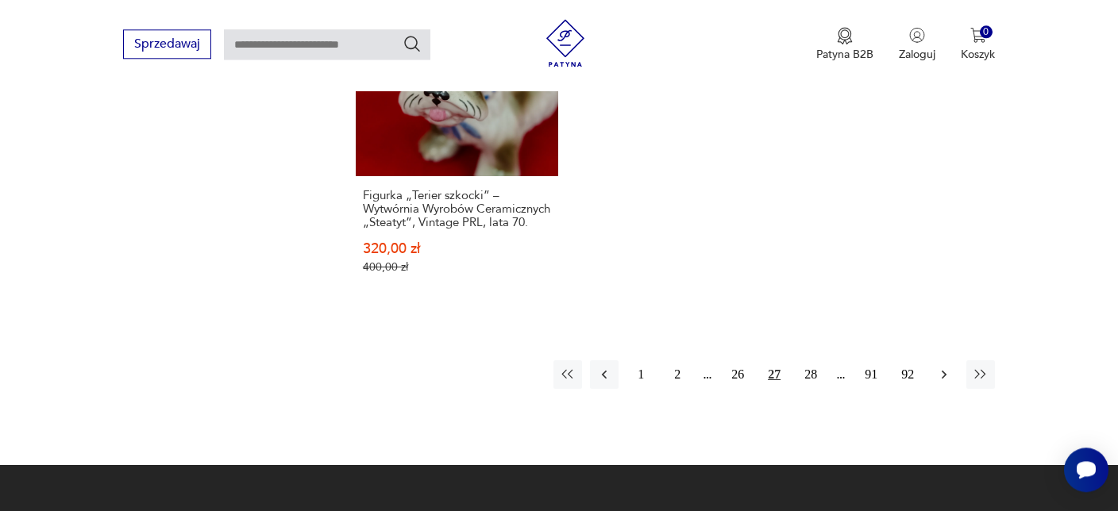
click at [944, 367] on icon "button" at bounding box center [944, 375] width 16 height 16
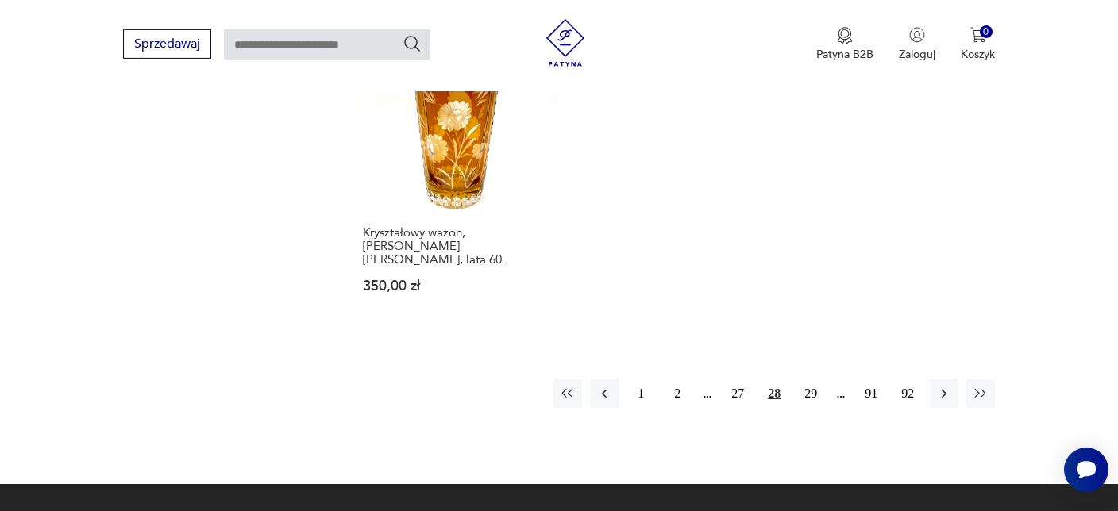
scroll to position [2432, 0]
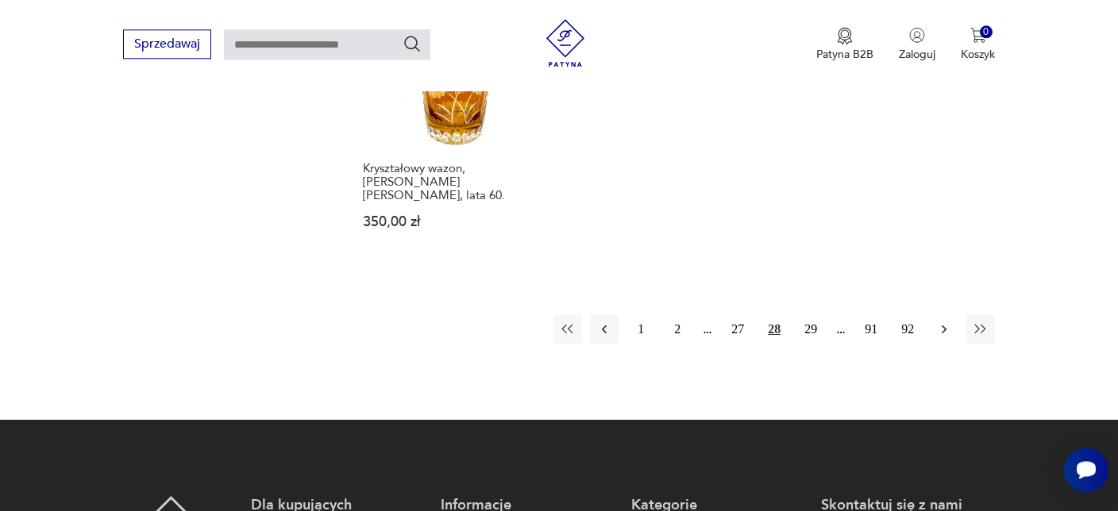
click at [944, 326] on icon "button" at bounding box center [944, 330] width 5 height 9
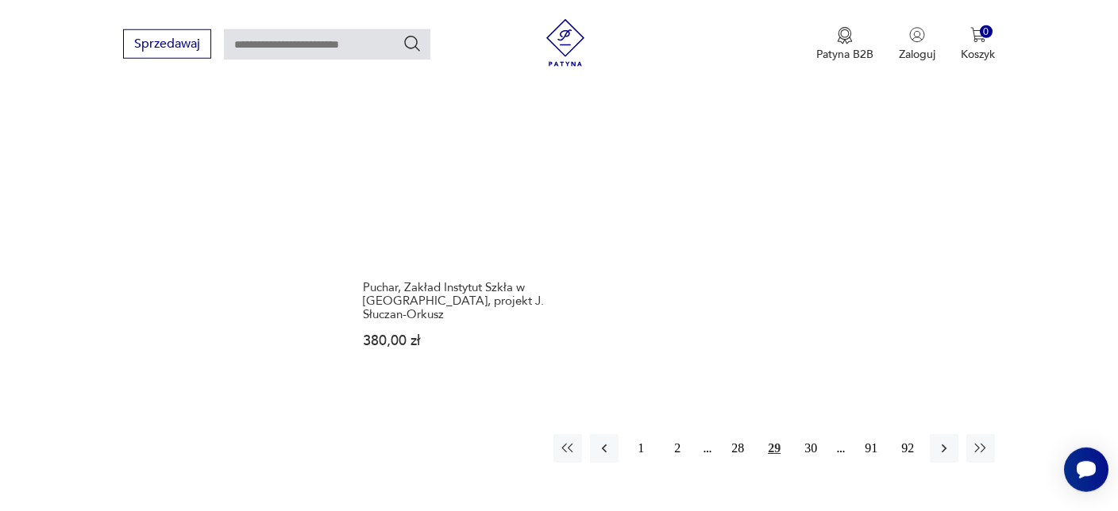
scroll to position [2432, 0]
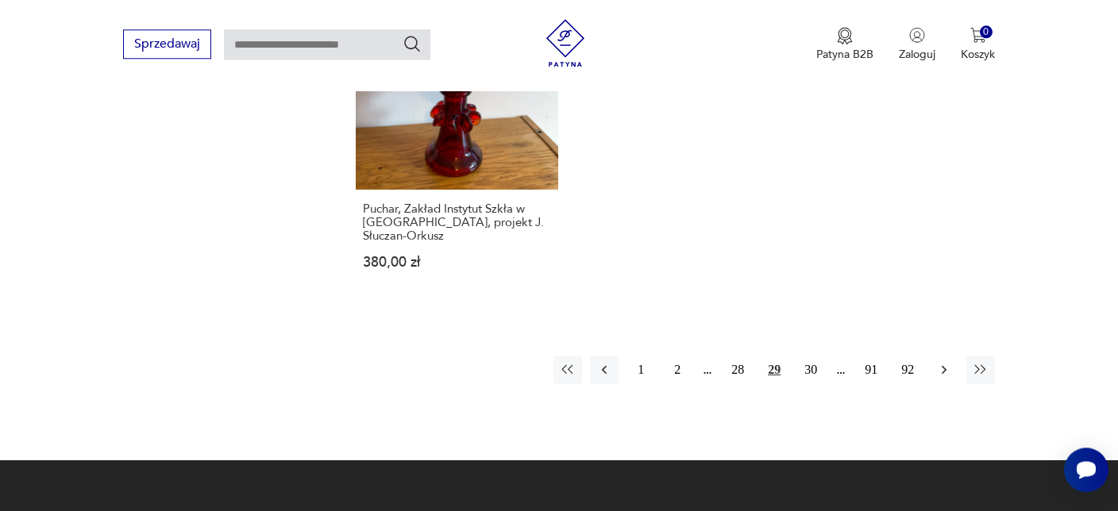
click at [944, 366] on icon "button" at bounding box center [944, 370] width 5 height 9
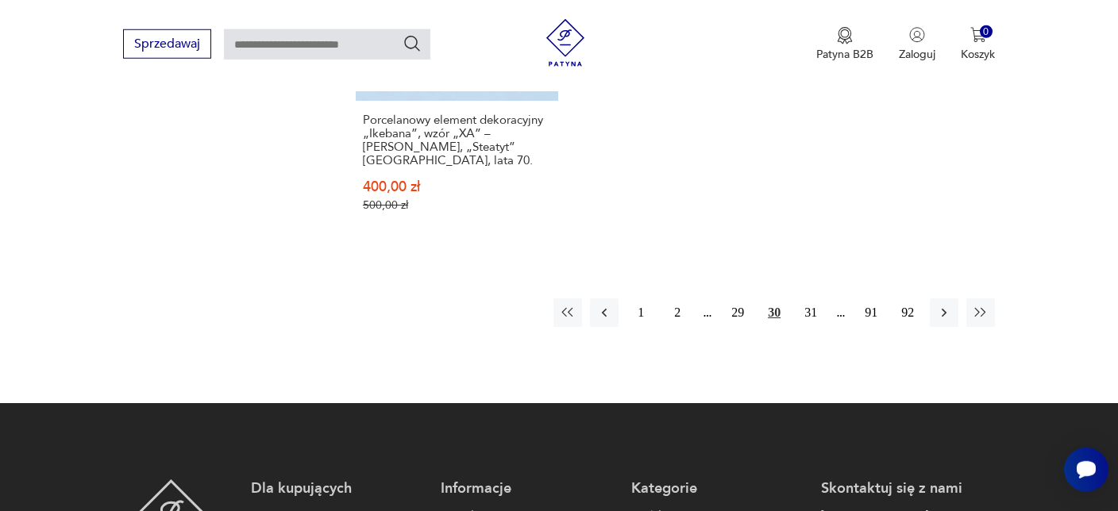
scroll to position [2544, 0]
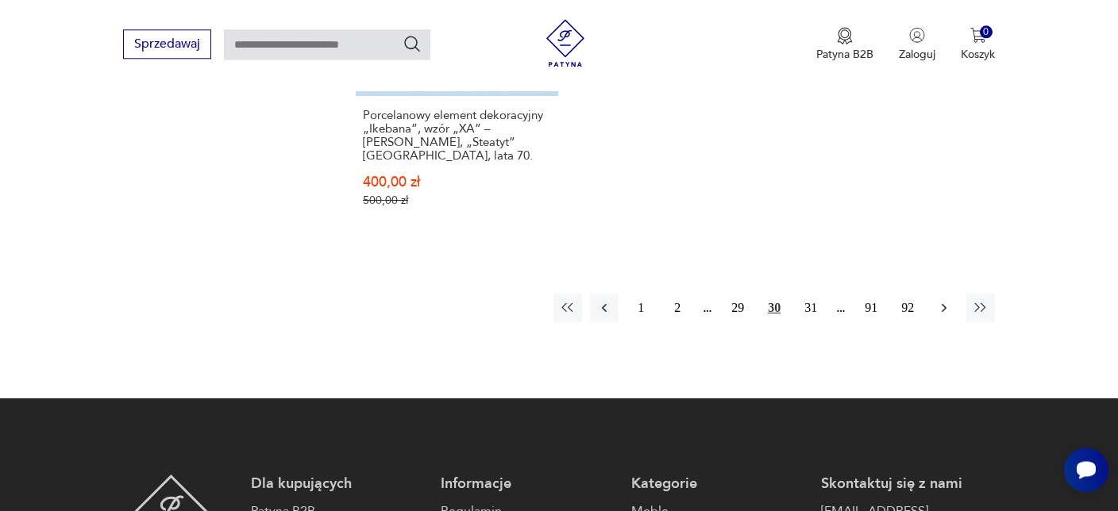
click at [947, 300] on icon "button" at bounding box center [944, 308] width 16 height 16
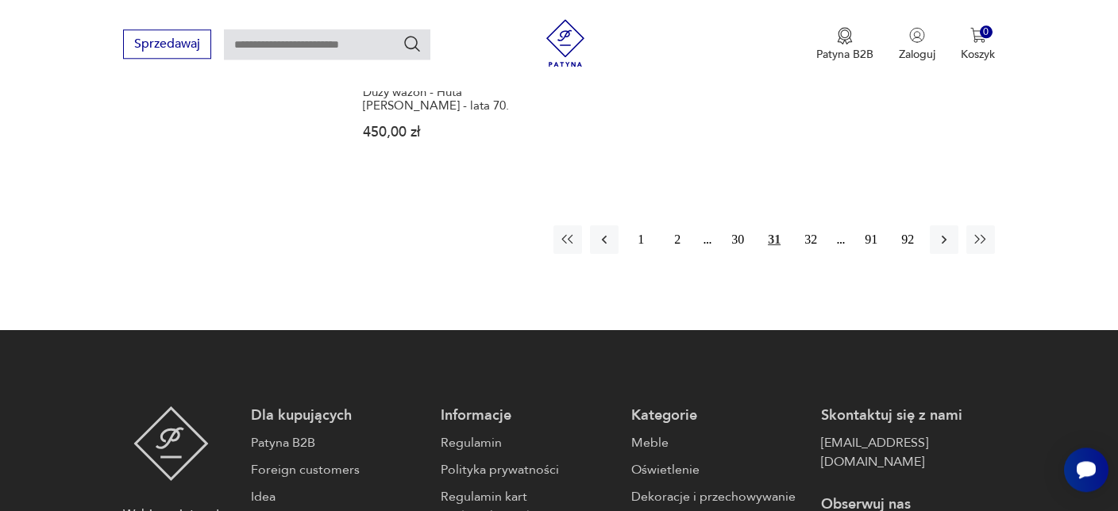
scroll to position [2544, 0]
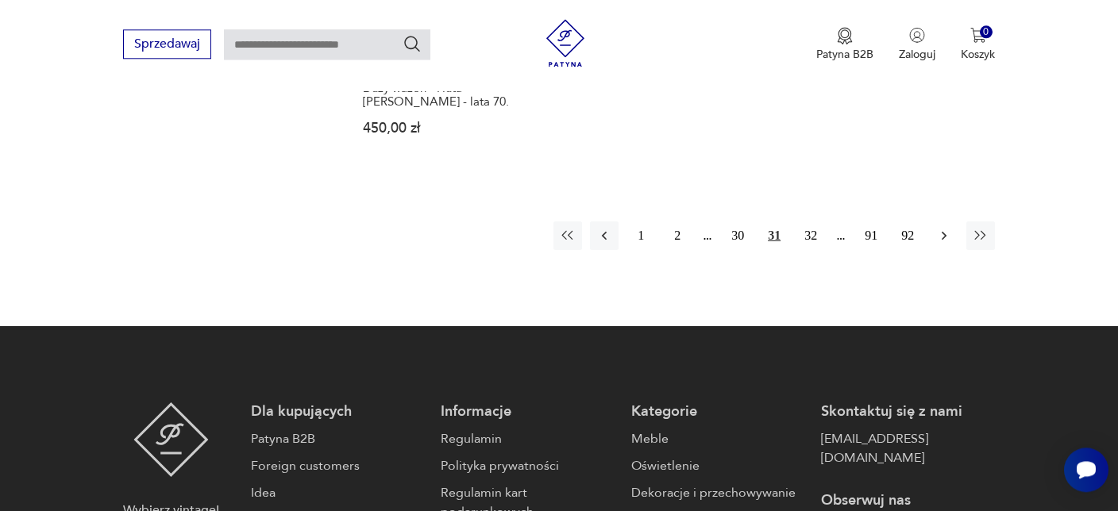
click at [943, 228] on icon "button" at bounding box center [944, 236] width 16 height 16
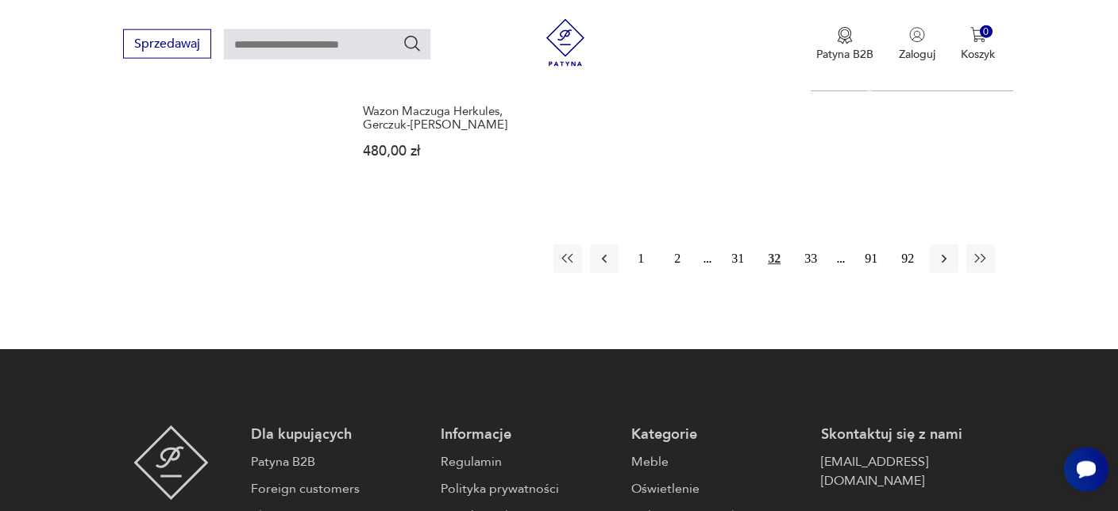
scroll to position [2544, 0]
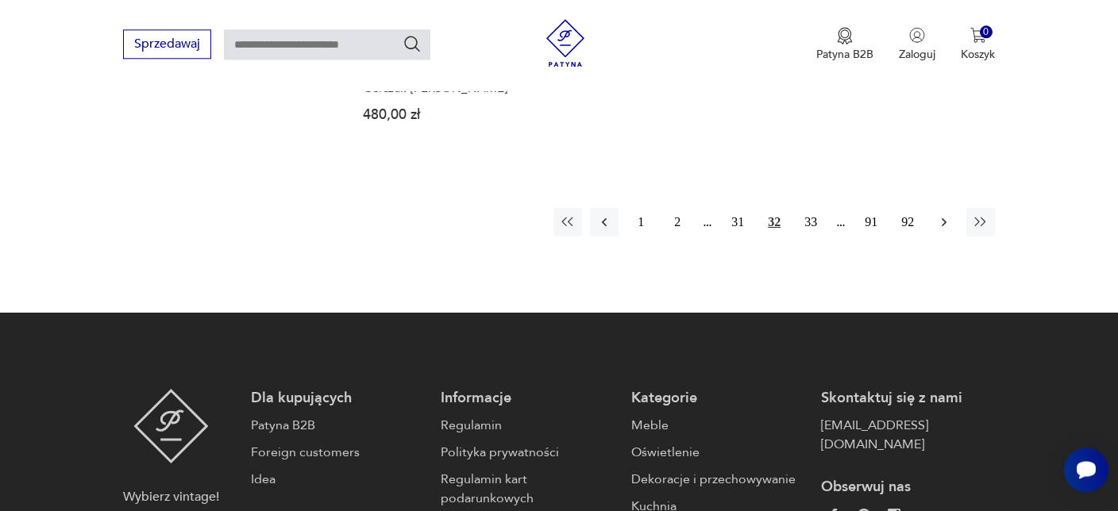
click at [945, 218] on icon "button" at bounding box center [944, 222] width 5 height 9
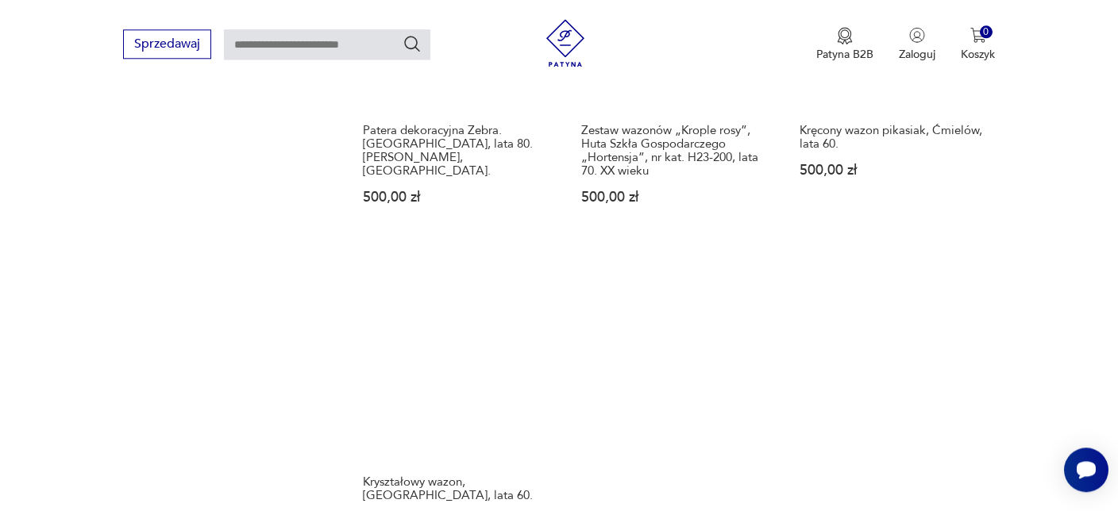
scroll to position [2432, 0]
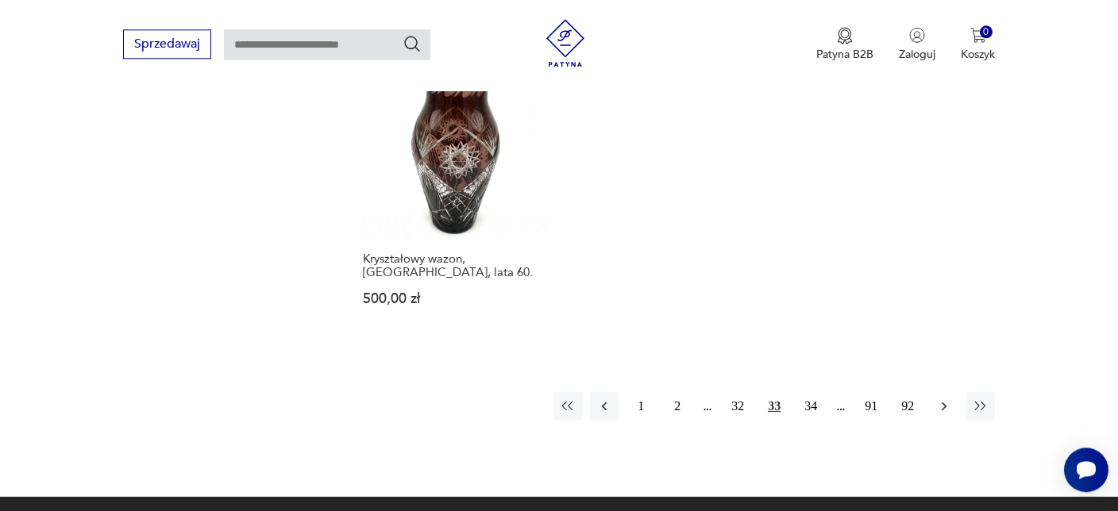
click at [947, 403] on icon "button" at bounding box center [944, 407] width 5 height 9
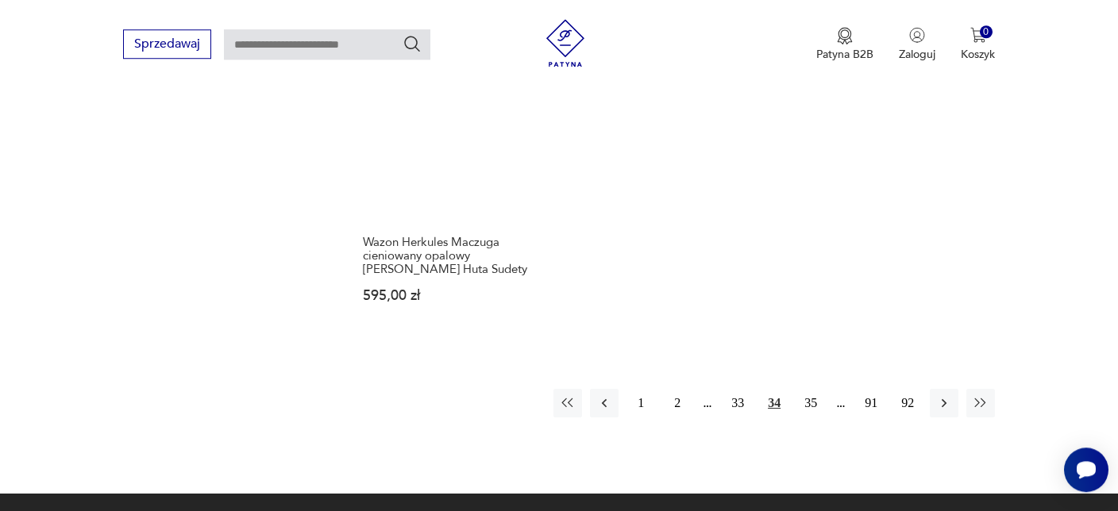
scroll to position [2432, 0]
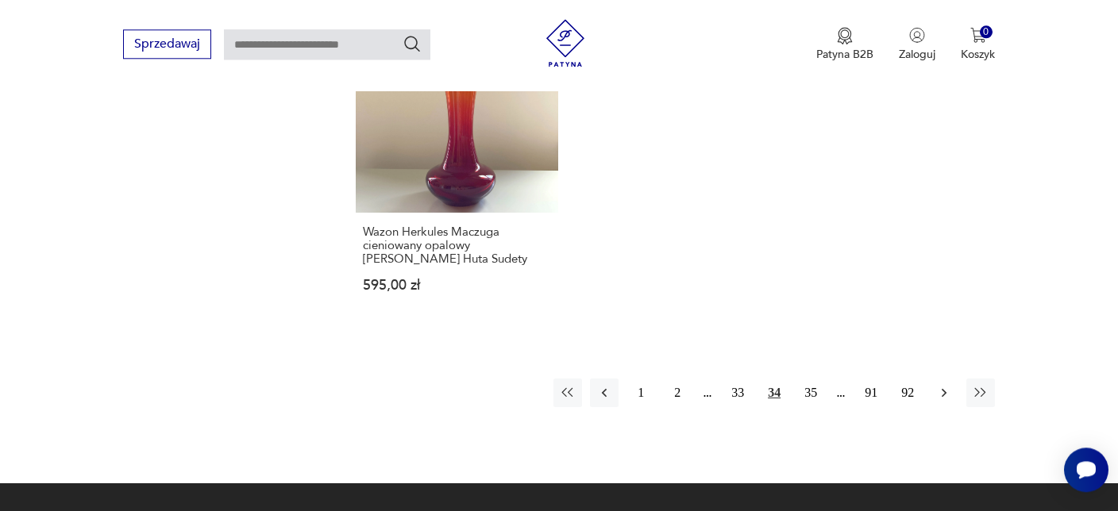
click at [945, 385] on icon "button" at bounding box center [944, 393] width 16 height 16
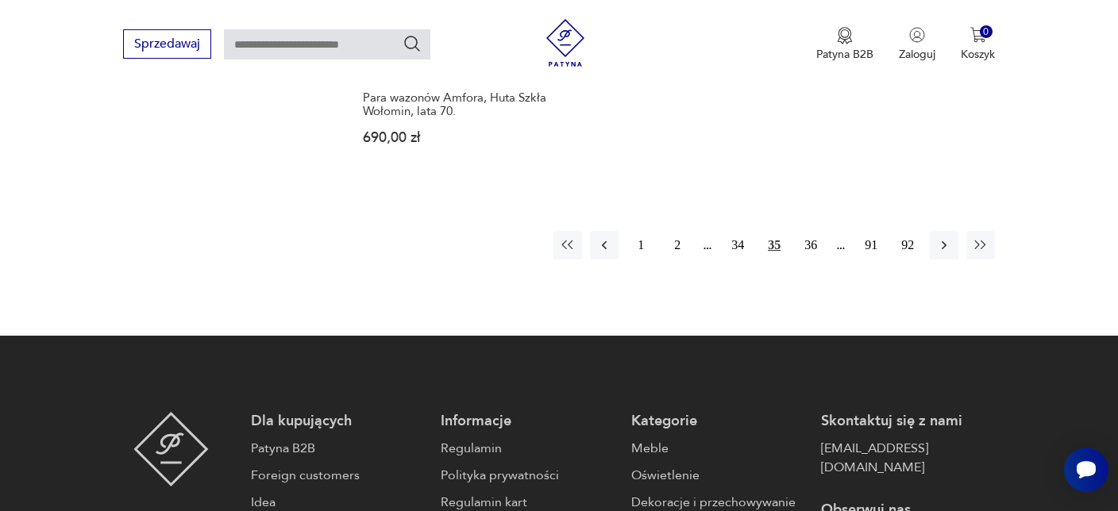
scroll to position [2544, 0]
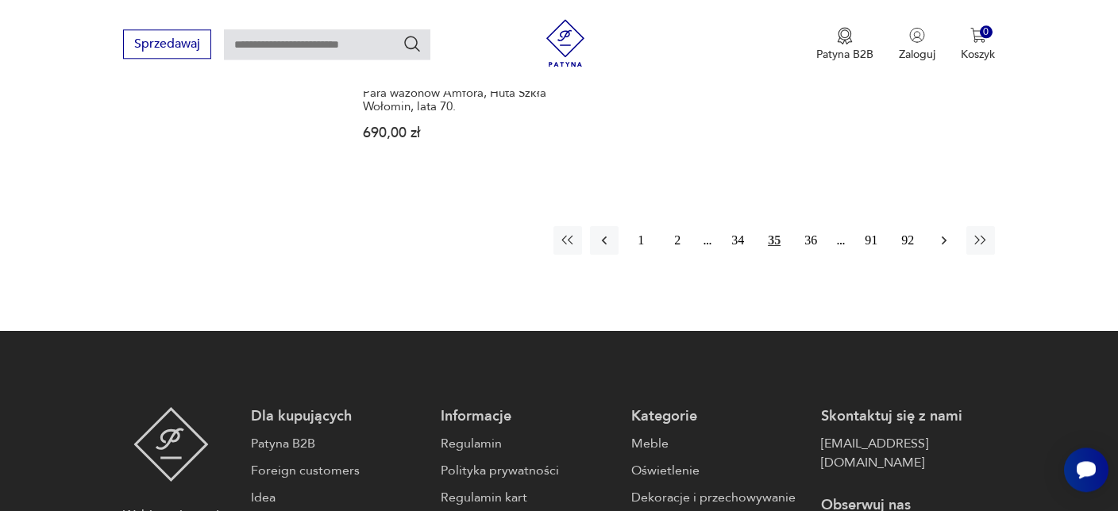
click at [943, 233] on icon "button" at bounding box center [944, 241] width 16 height 16
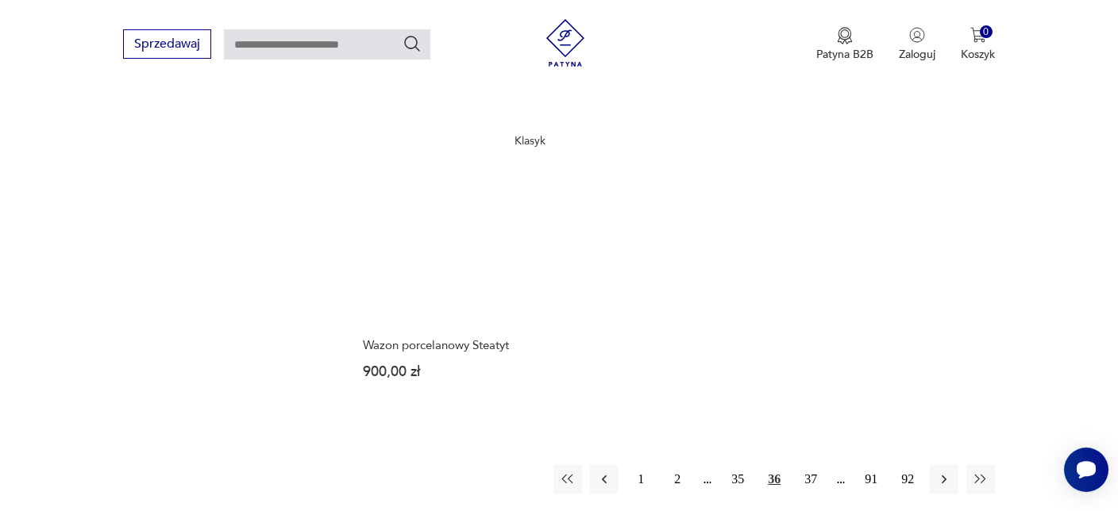
scroll to position [2432, 0]
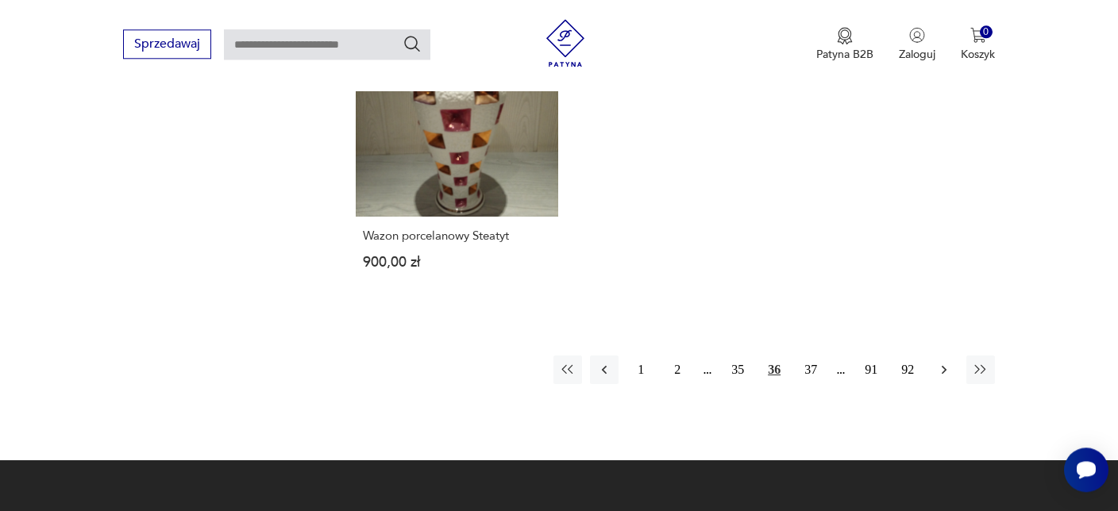
click at [944, 362] on icon "button" at bounding box center [944, 370] width 16 height 16
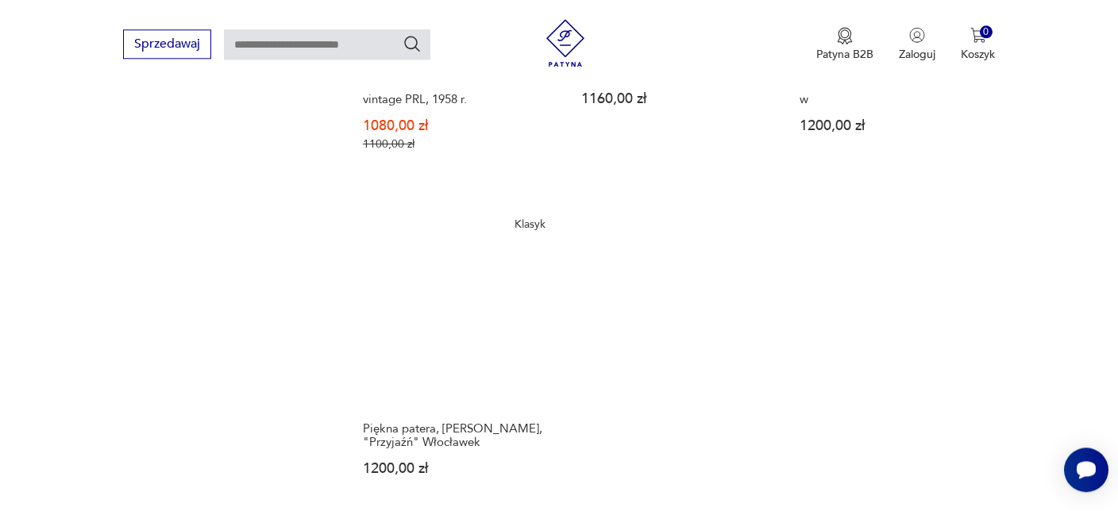
scroll to position [2544, 0]
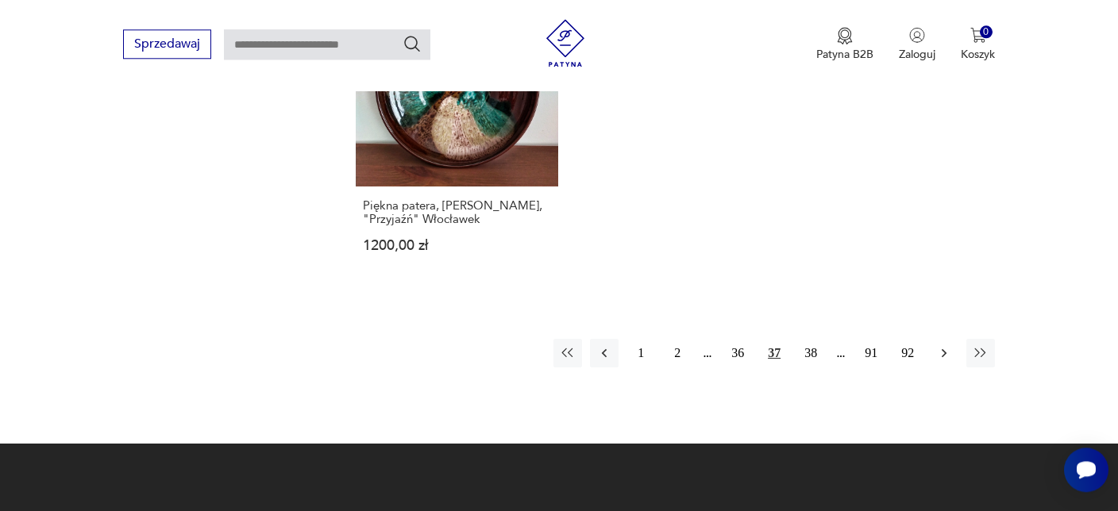
click at [944, 349] on icon "button" at bounding box center [944, 353] width 5 height 9
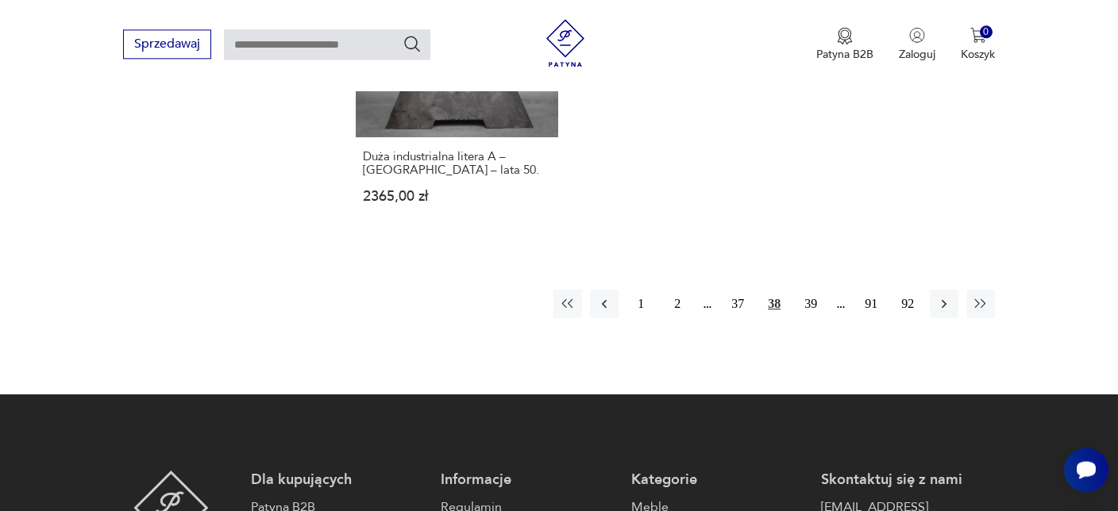
scroll to position [2544, 0]
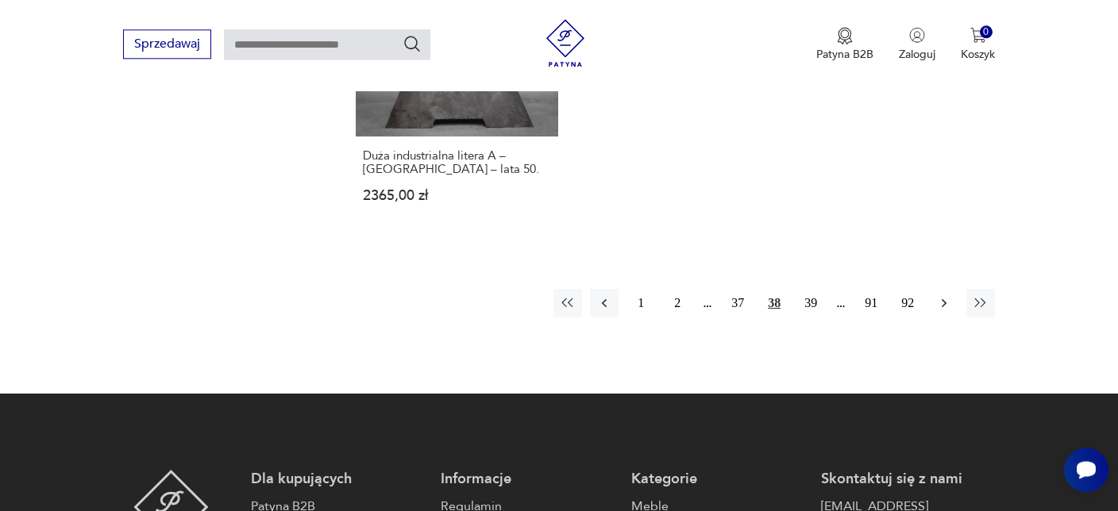
click at [944, 295] on icon "button" at bounding box center [944, 303] width 16 height 16
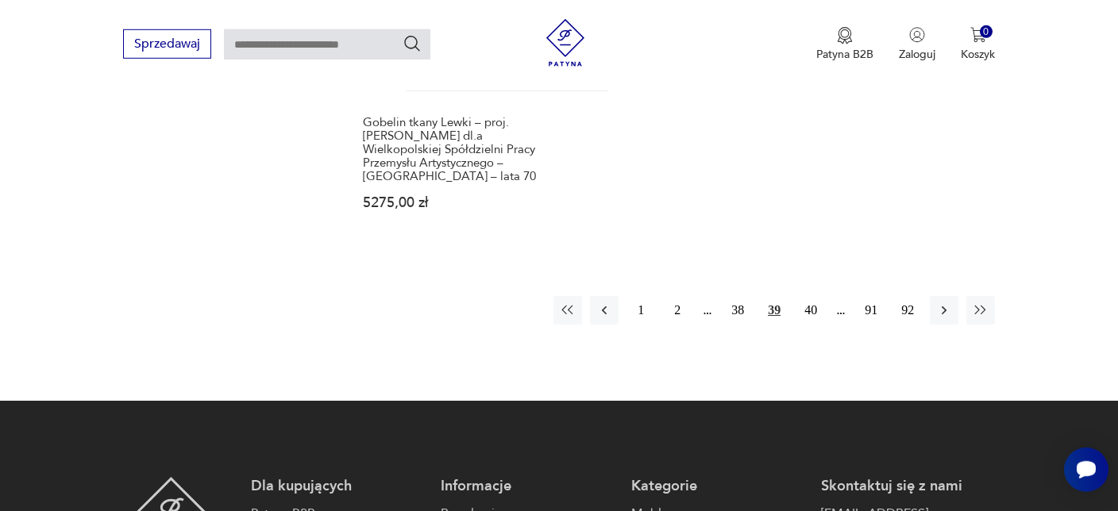
scroll to position [2544, 0]
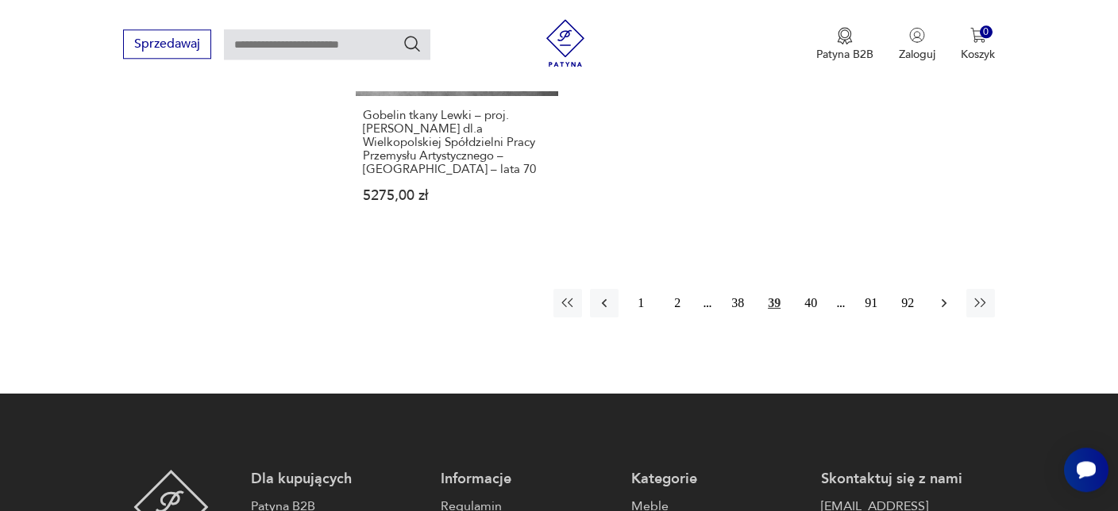
click at [944, 299] on icon "button" at bounding box center [944, 303] width 5 height 9
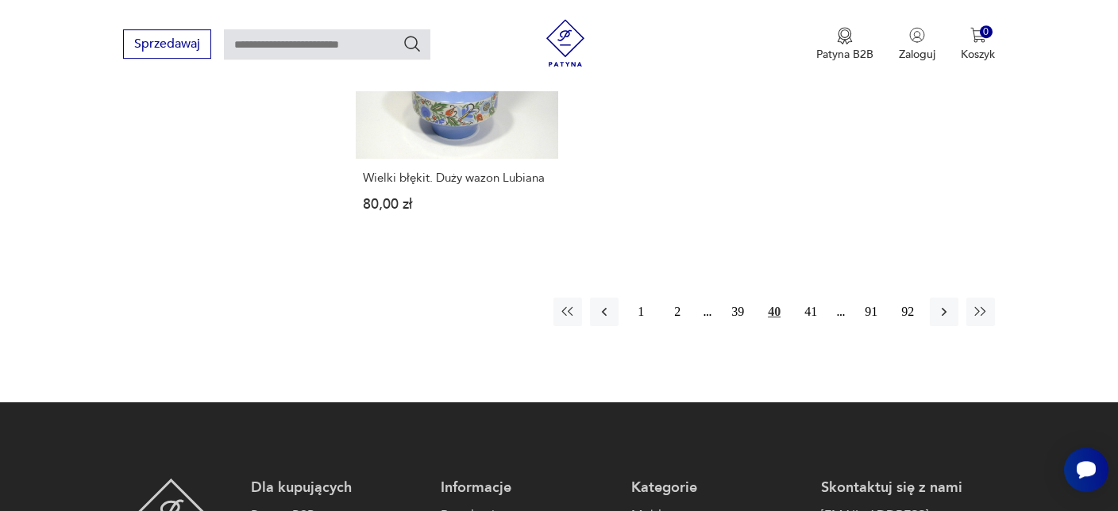
scroll to position [2432, 0]
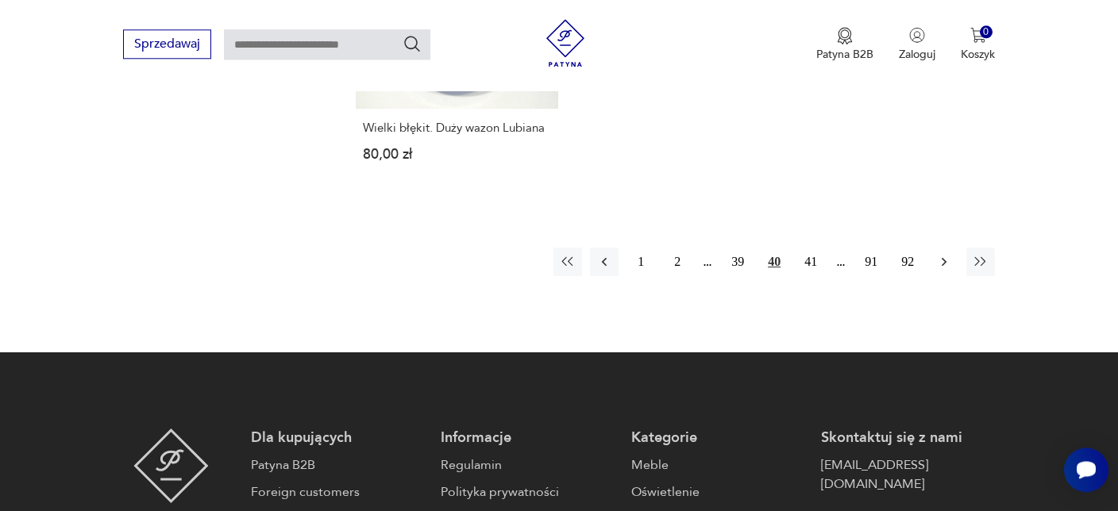
click at [942, 254] on icon "button" at bounding box center [944, 262] width 16 height 16
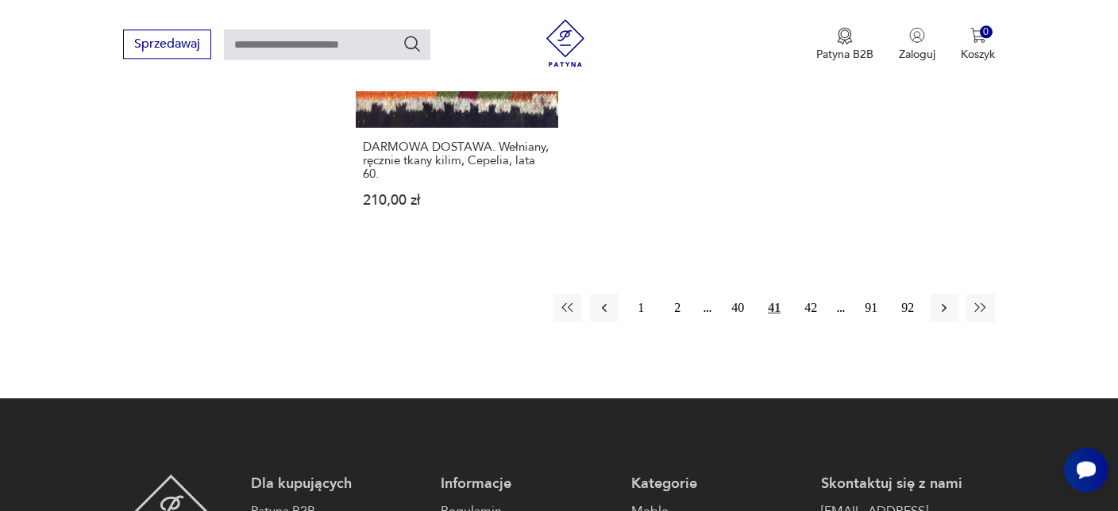
scroll to position [2432, 0]
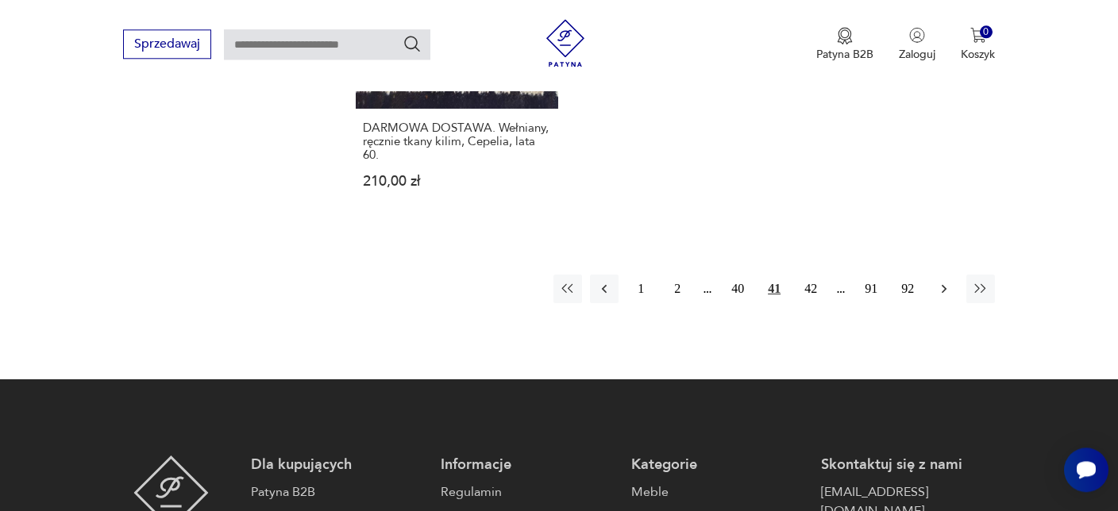
click at [945, 285] on icon "button" at bounding box center [944, 289] width 5 height 9
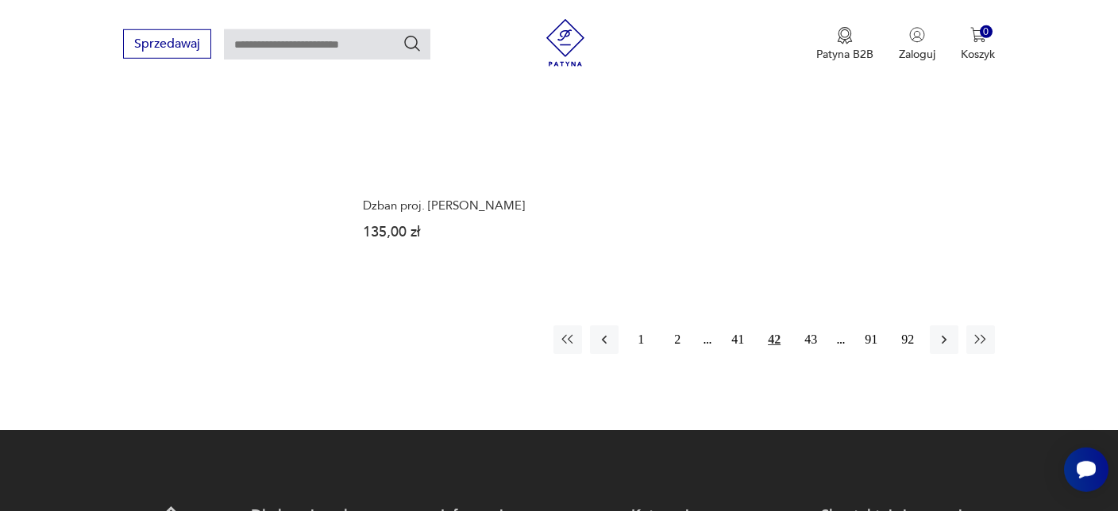
scroll to position [2432, 0]
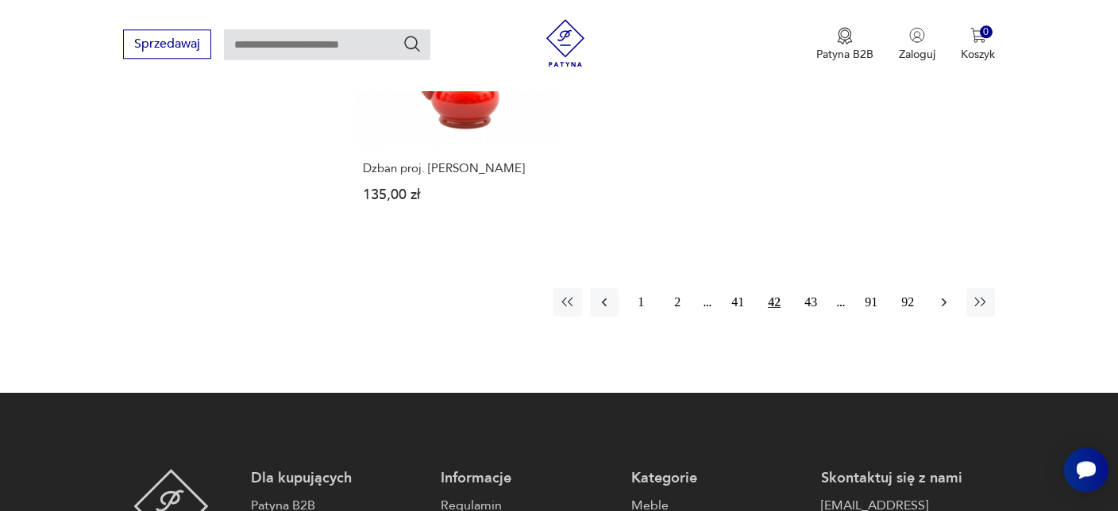
click at [940, 295] on icon "button" at bounding box center [944, 303] width 16 height 16
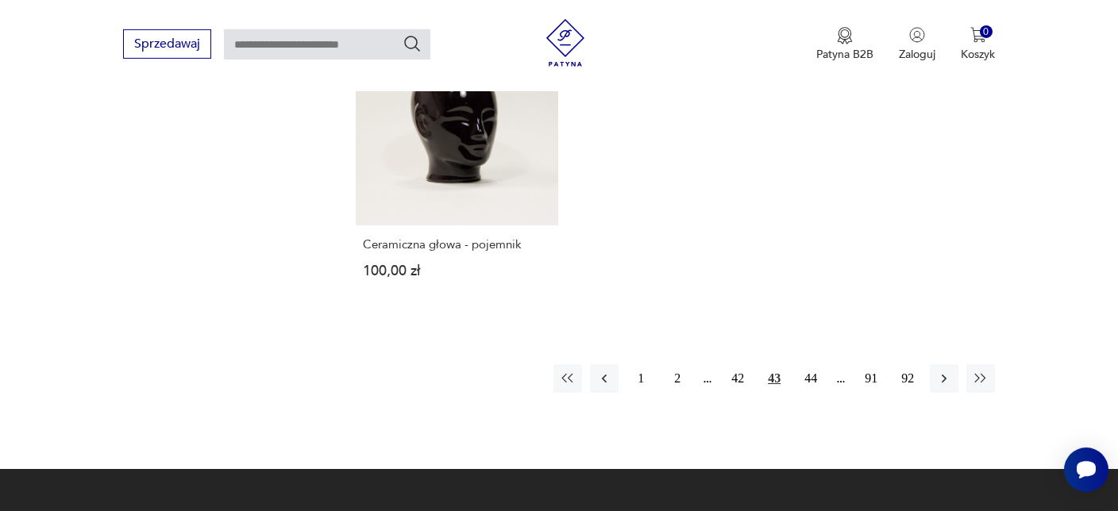
scroll to position [2432, 0]
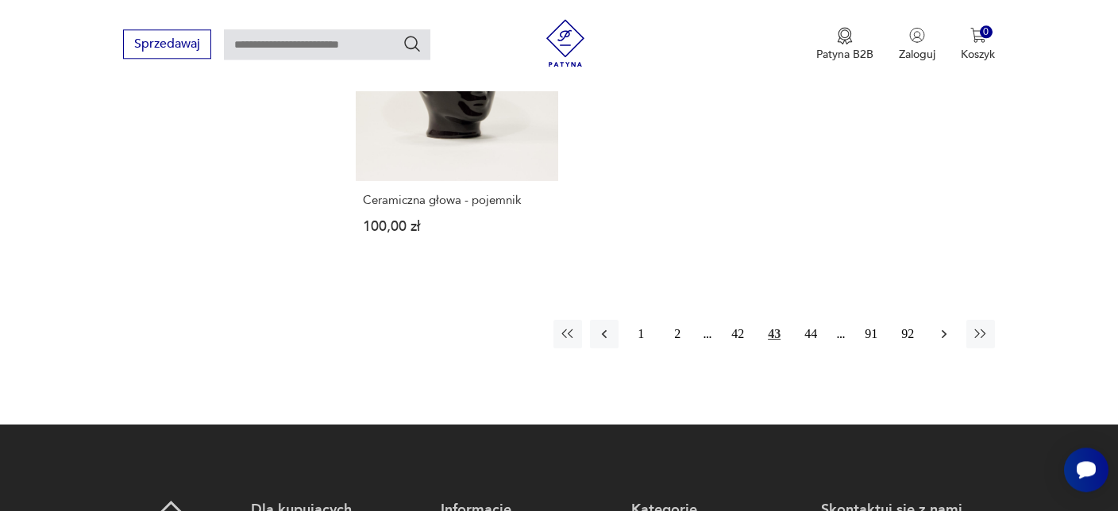
click at [943, 326] on icon "button" at bounding box center [944, 334] width 16 height 16
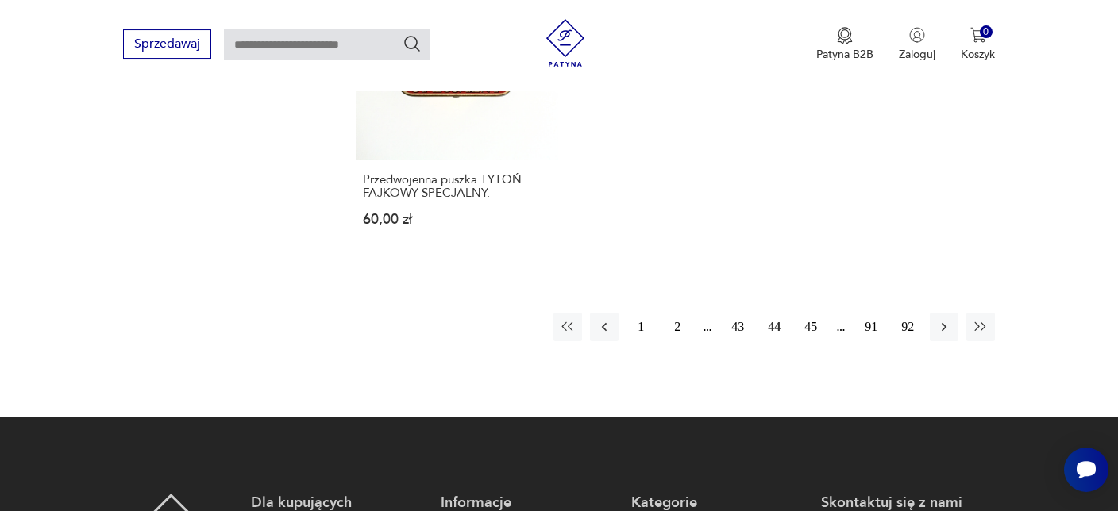
scroll to position [2432, 0]
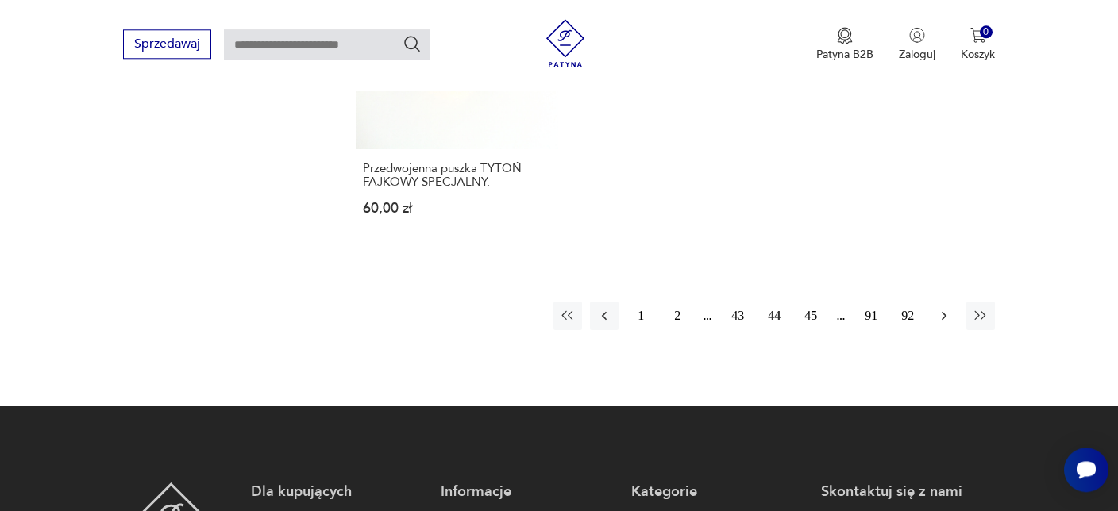
click at [944, 312] on icon "button" at bounding box center [944, 316] width 5 height 9
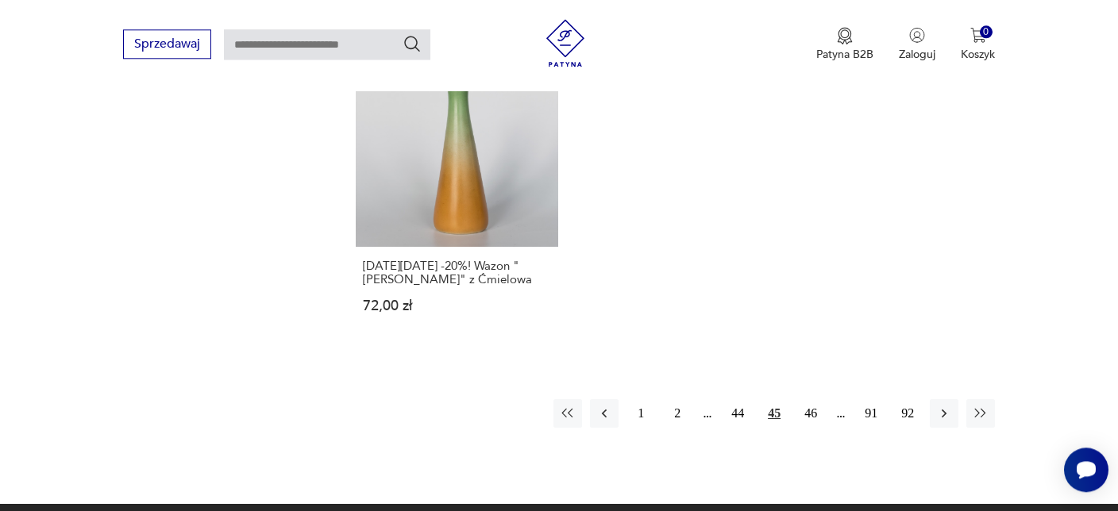
scroll to position [2432, 0]
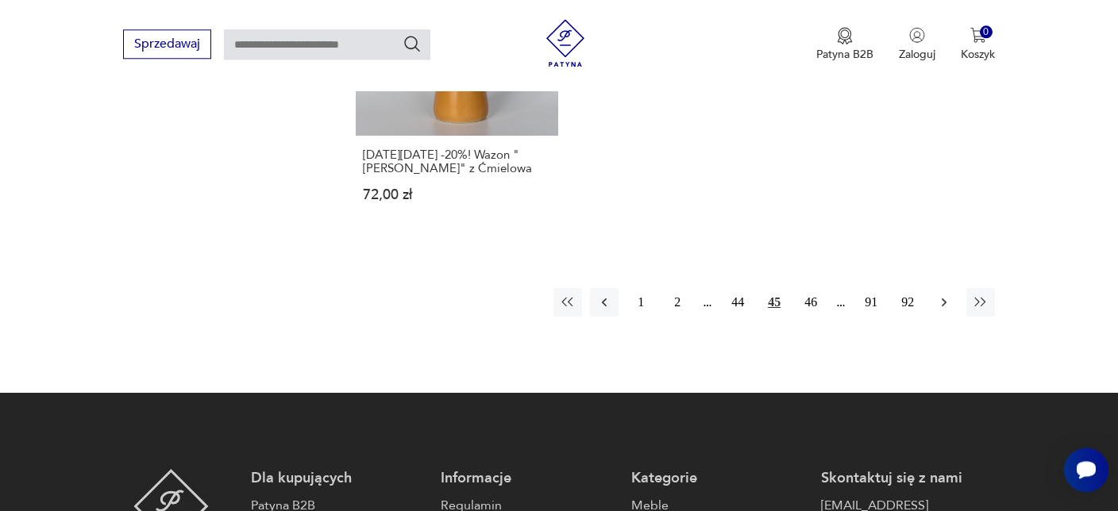
click at [943, 295] on icon "button" at bounding box center [944, 303] width 16 height 16
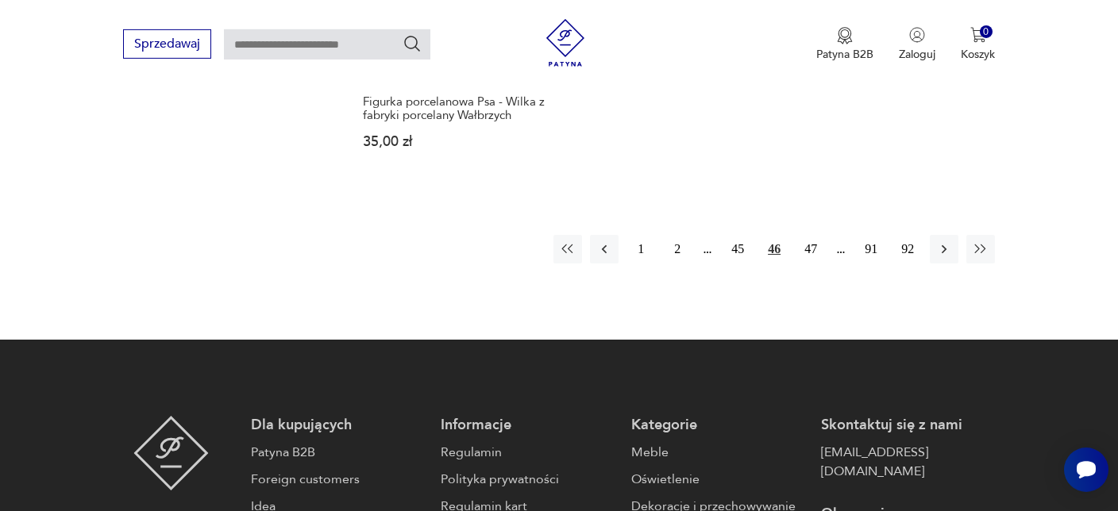
scroll to position [2544, 0]
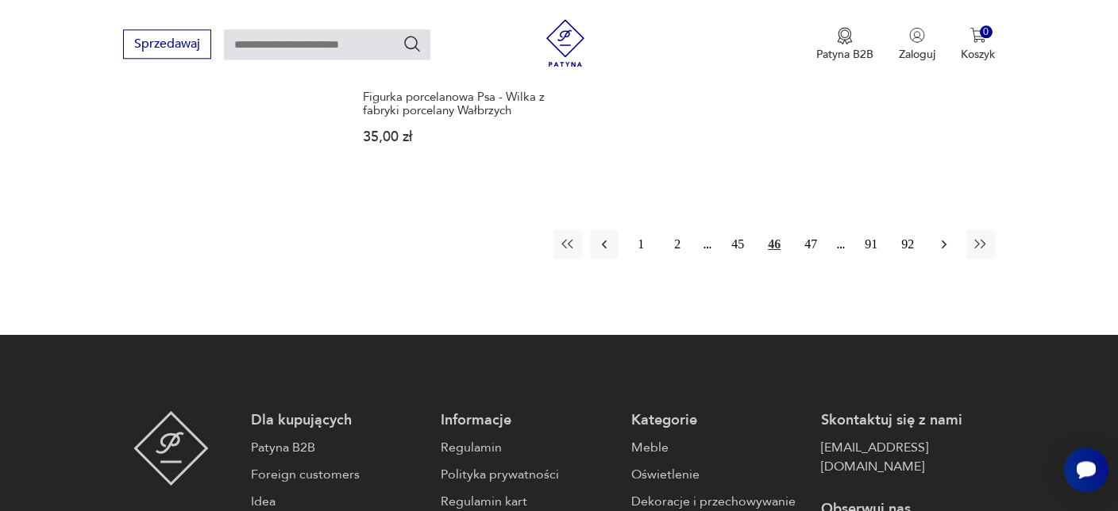
click at [942, 237] on icon "button" at bounding box center [944, 245] width 16 height 16
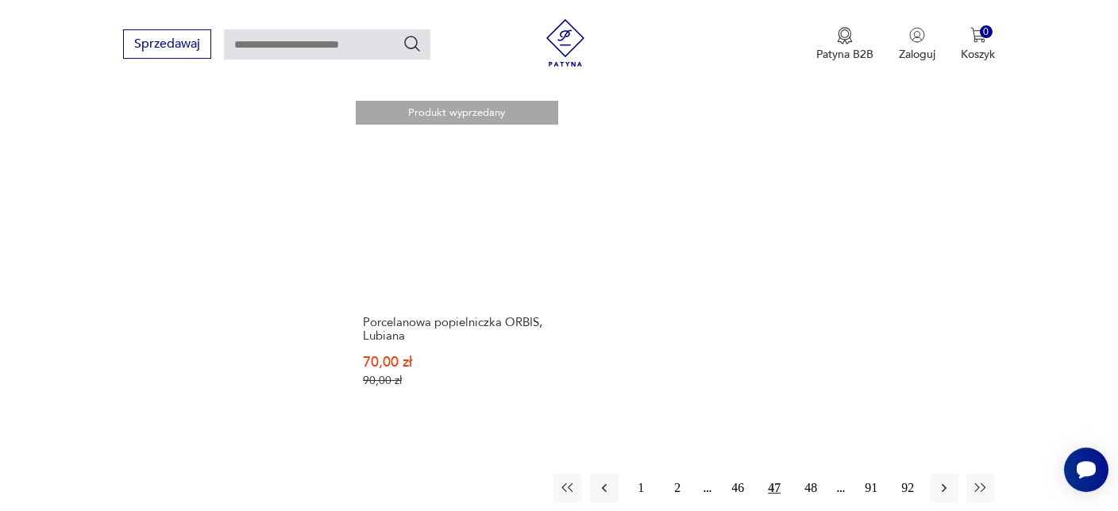
scroll to position [2432, 0]
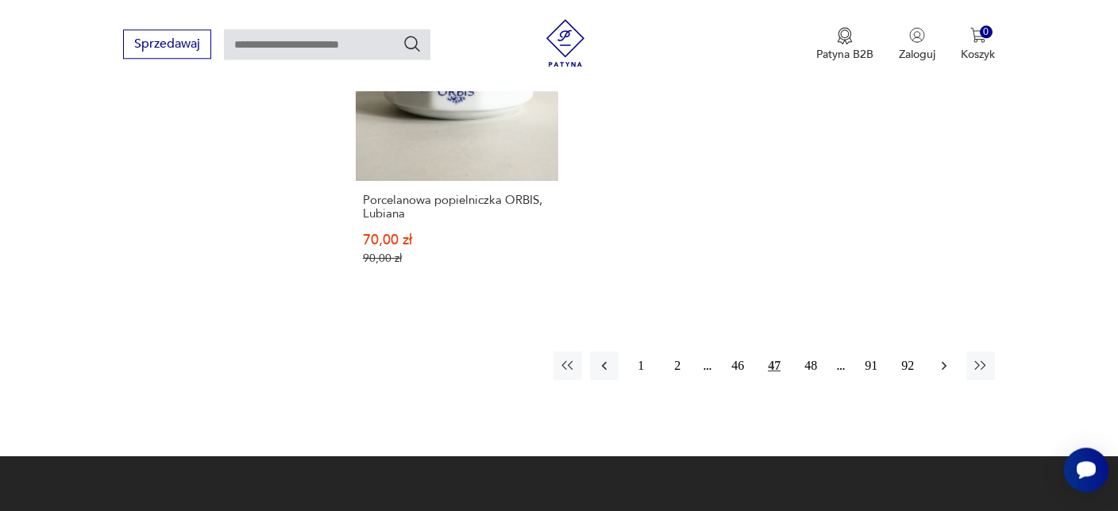
click at [943, 358] on icon "button" at bounding box center [944, 366] width 16 height 16
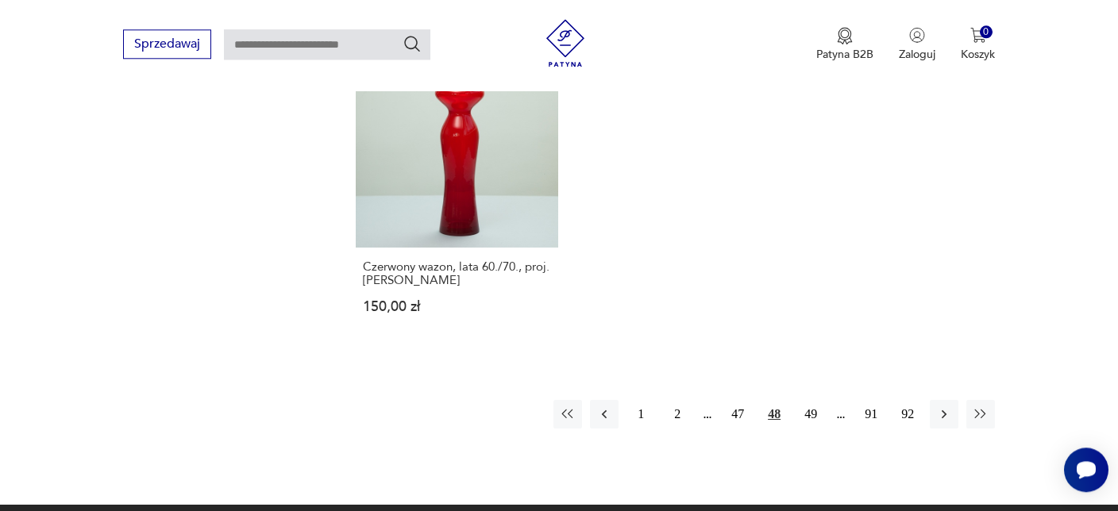
scroll to position [2432, 0]
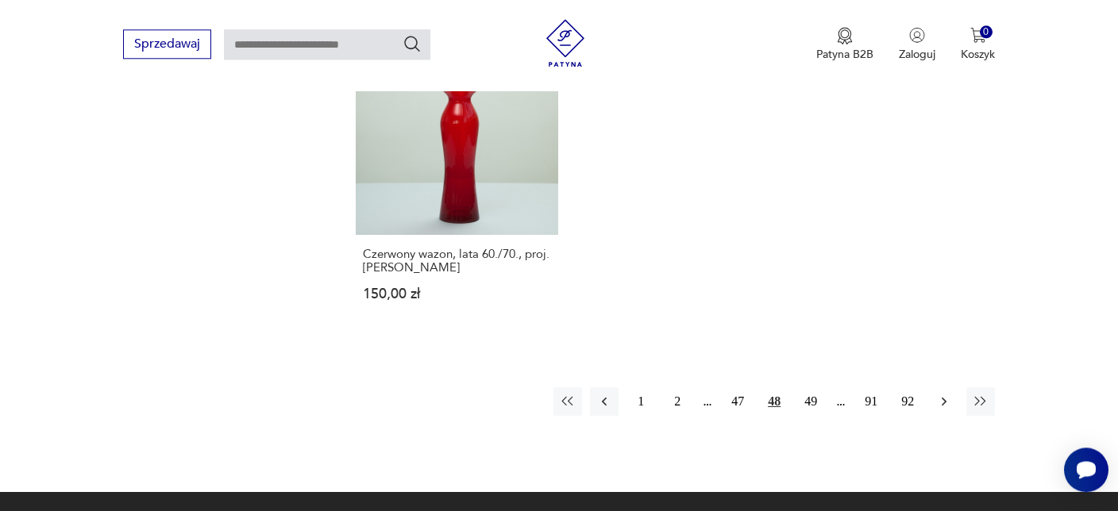
click at [942, 394] on icon "button" at bounding box center [944, 402] width 16 height 16
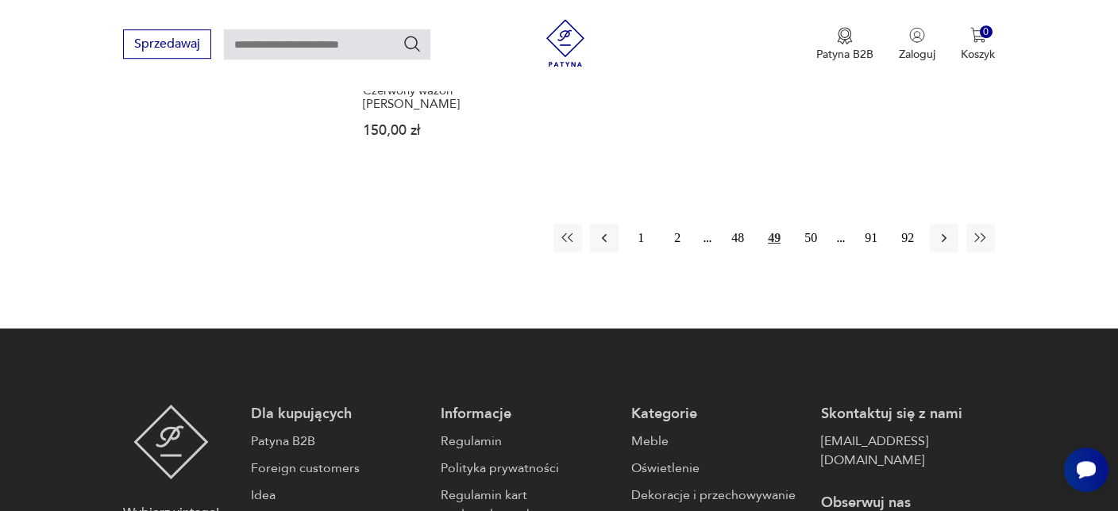
scroll to position [2544, 0]
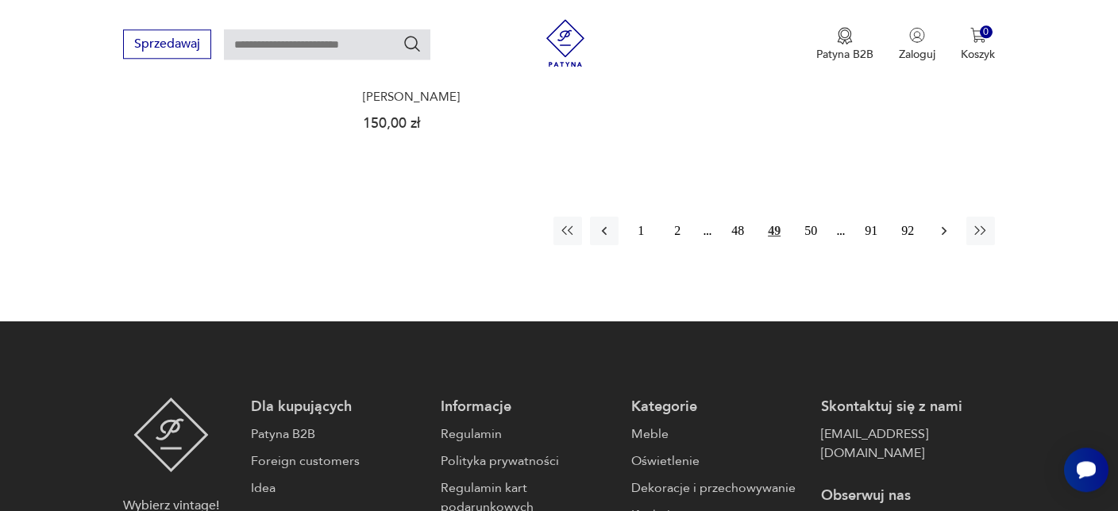
click at [945, 223] on icon "button" at bounding box center [944, 231] width 16 height 16
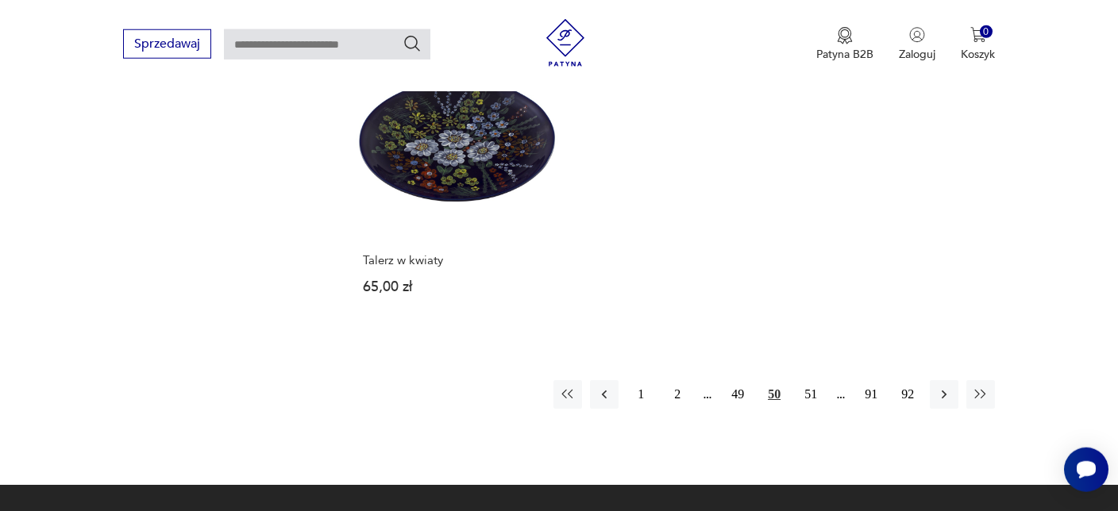
scroll to position [2321, 0]
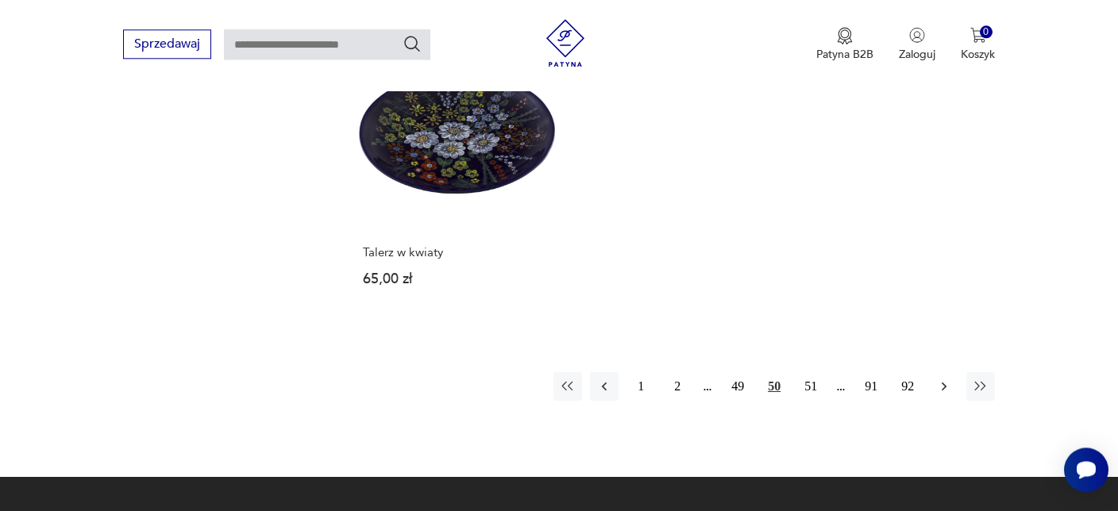
click at [943, 383] on icon "button" at bounding box center [944, 387] width 5 height 9
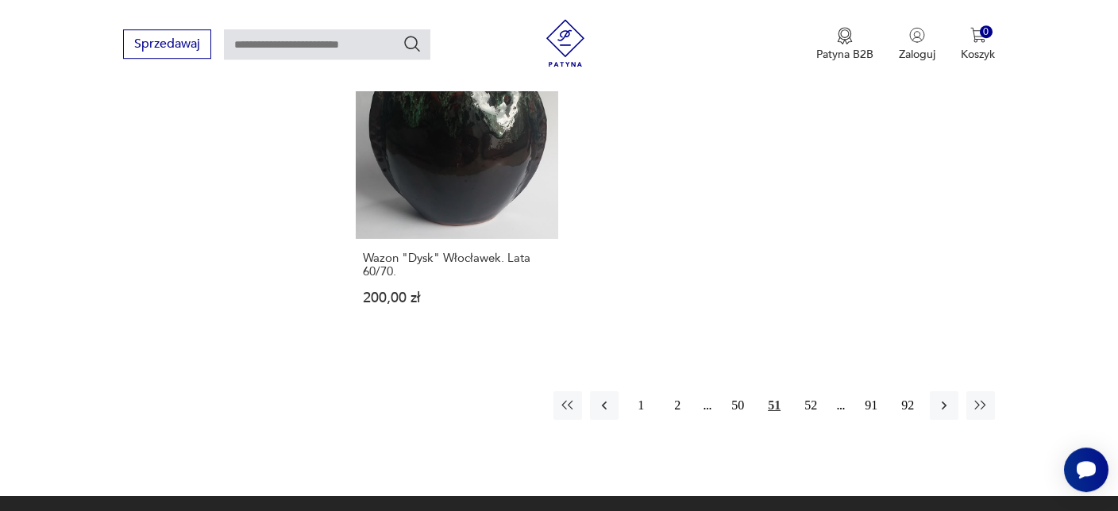
scroll to position [2544, 0]
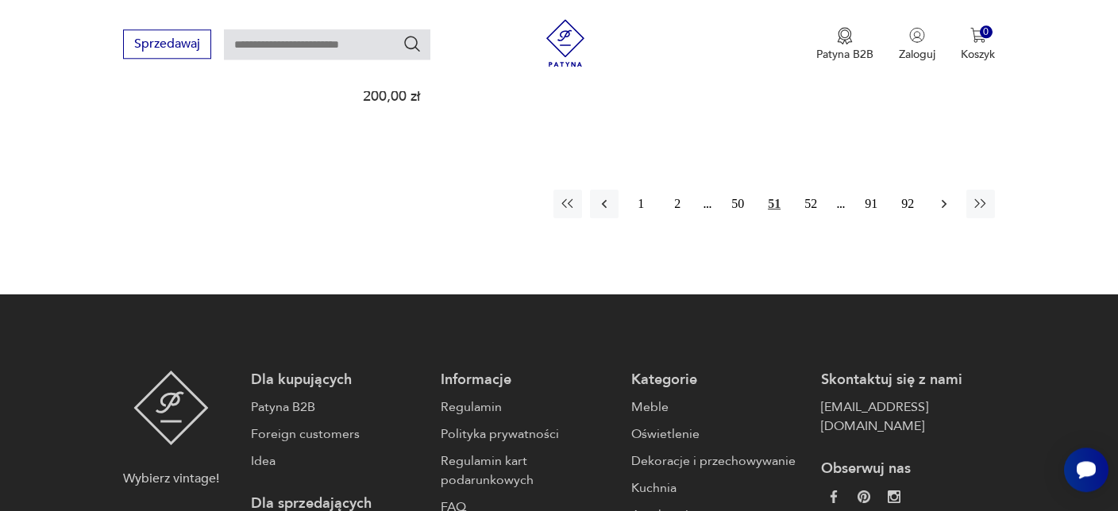
click at [946, 196] on icon "button" at bounding box center [944, 204] width 16 height 16
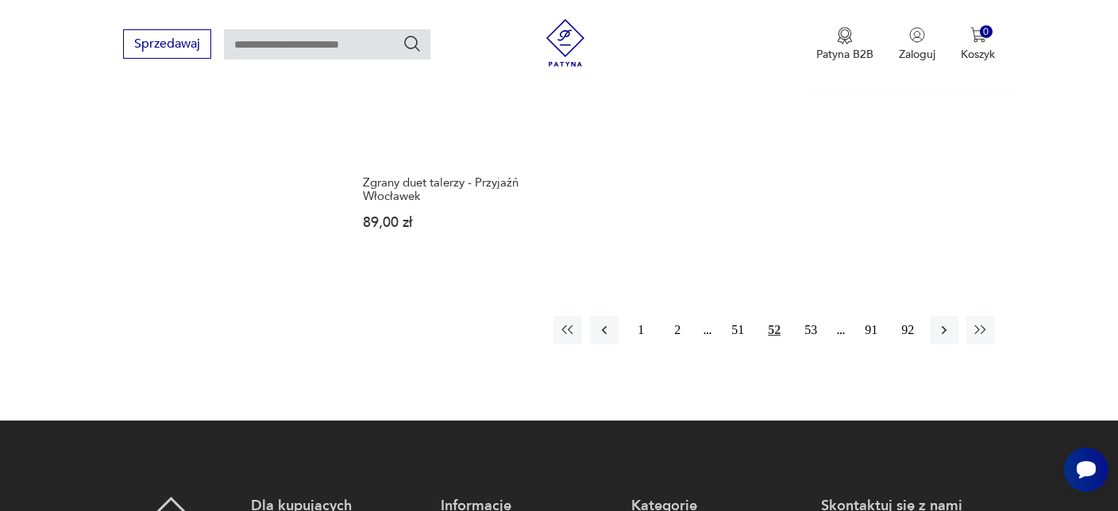
scroll to position [2432, 0]
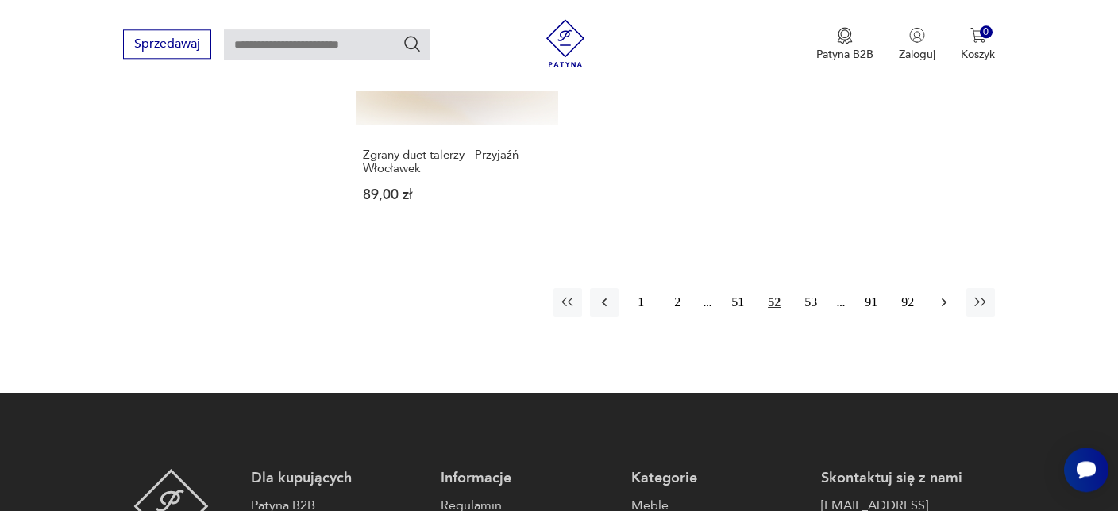
click at [943, 295] on icon "button" at bounding box center [944, 303] width 16 height 16
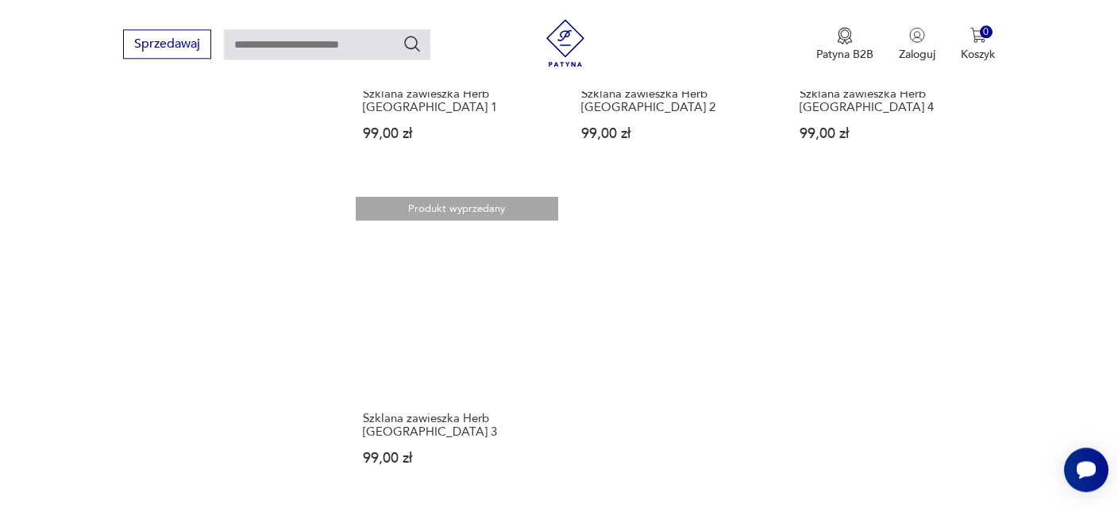
scroll to position [2432, 0]
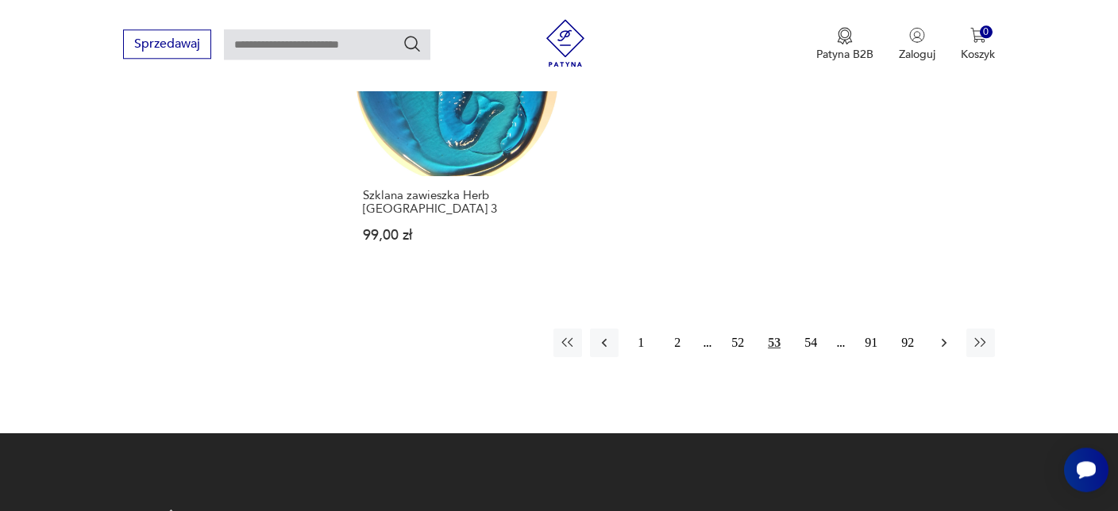
click at [943, 335] on icon "button" at bounding box center [944, 343] width 16 height 16
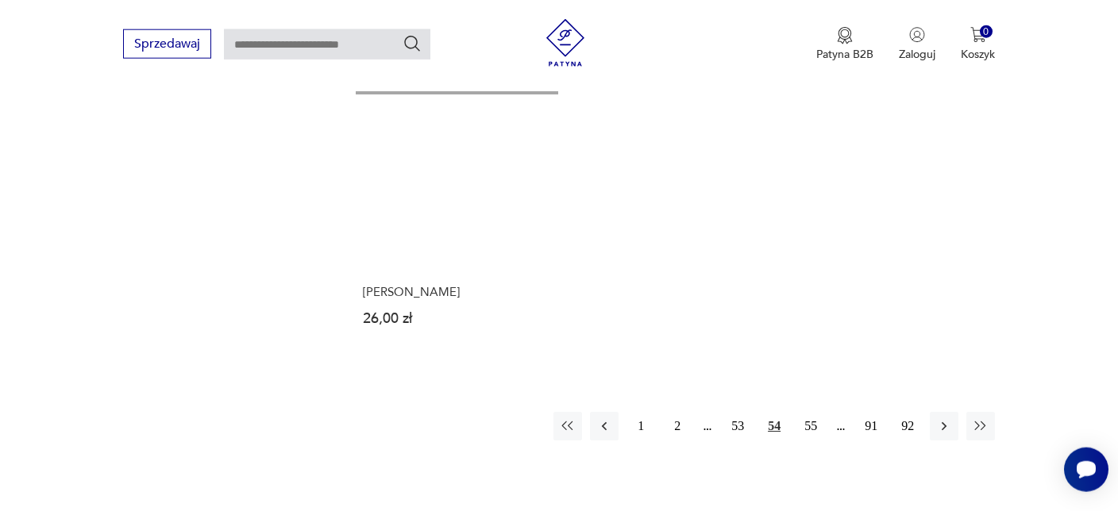
scroll to position [2432, 0]
